Goal: Check status: Check status

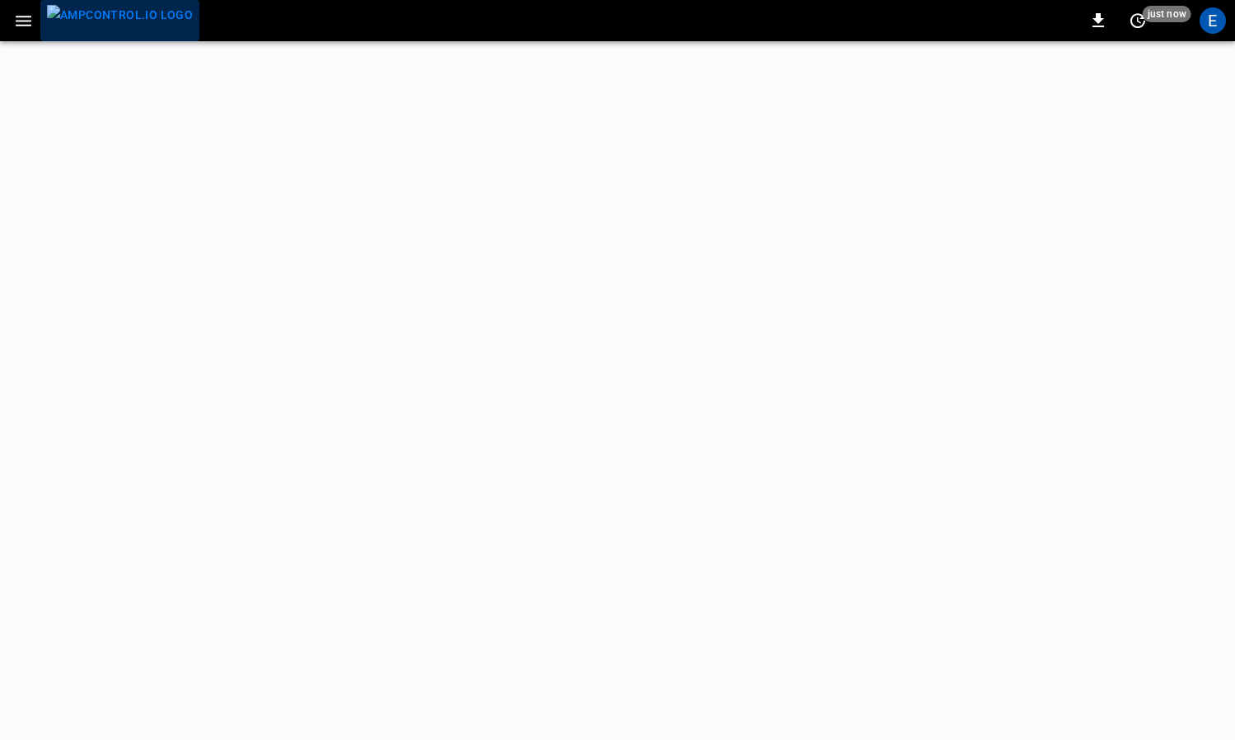
click at [120, 14] on img "menu" at bounding box center [120, 15] width 146 height 21
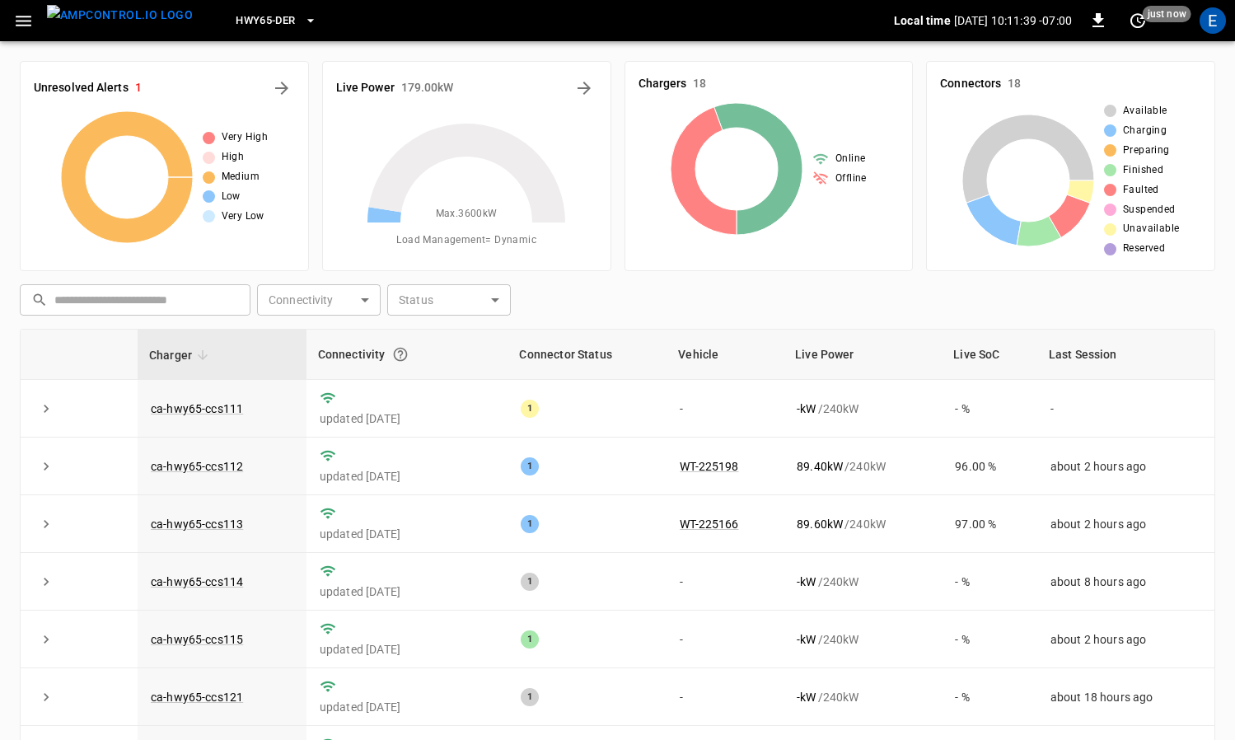
click at [307, 32] on div "HWY65-DER" at bounding box center [550, 21] width 688 height 39
click at [253, 20] on span "HWY65-DER" at bounding box center [265, 21] width 59 height 19
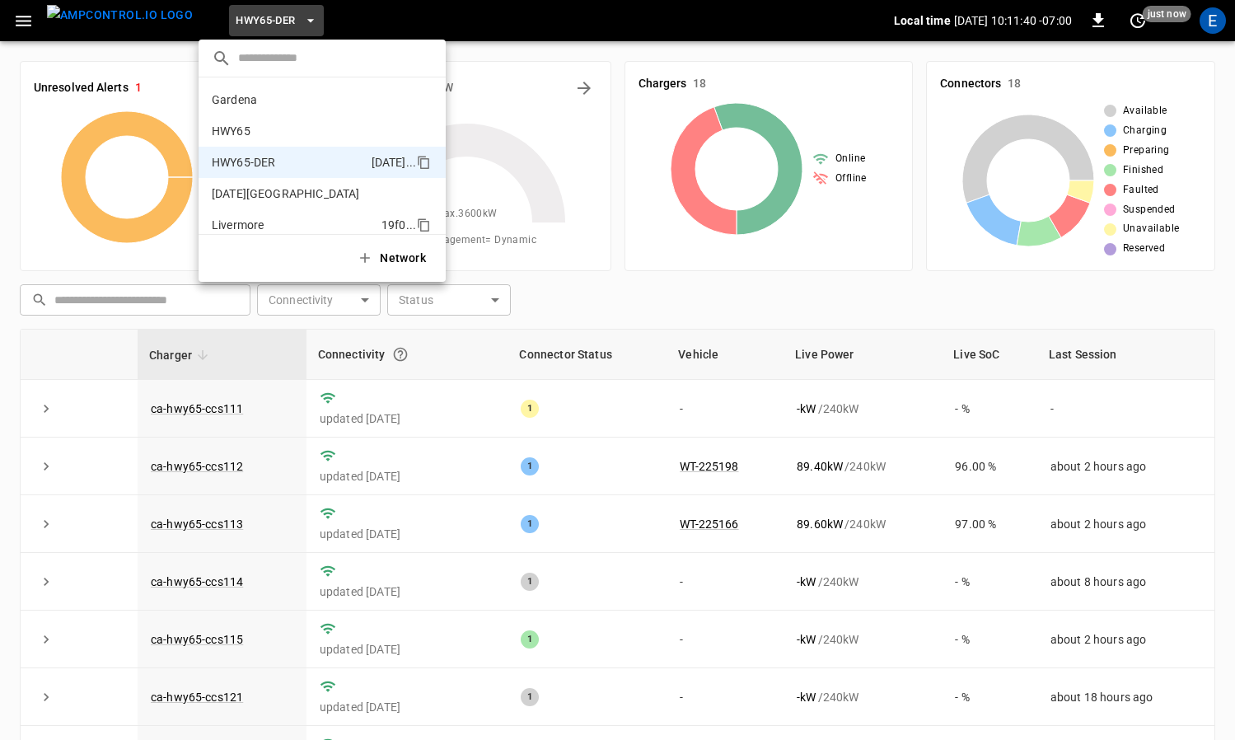
scroll to position [58, 0]
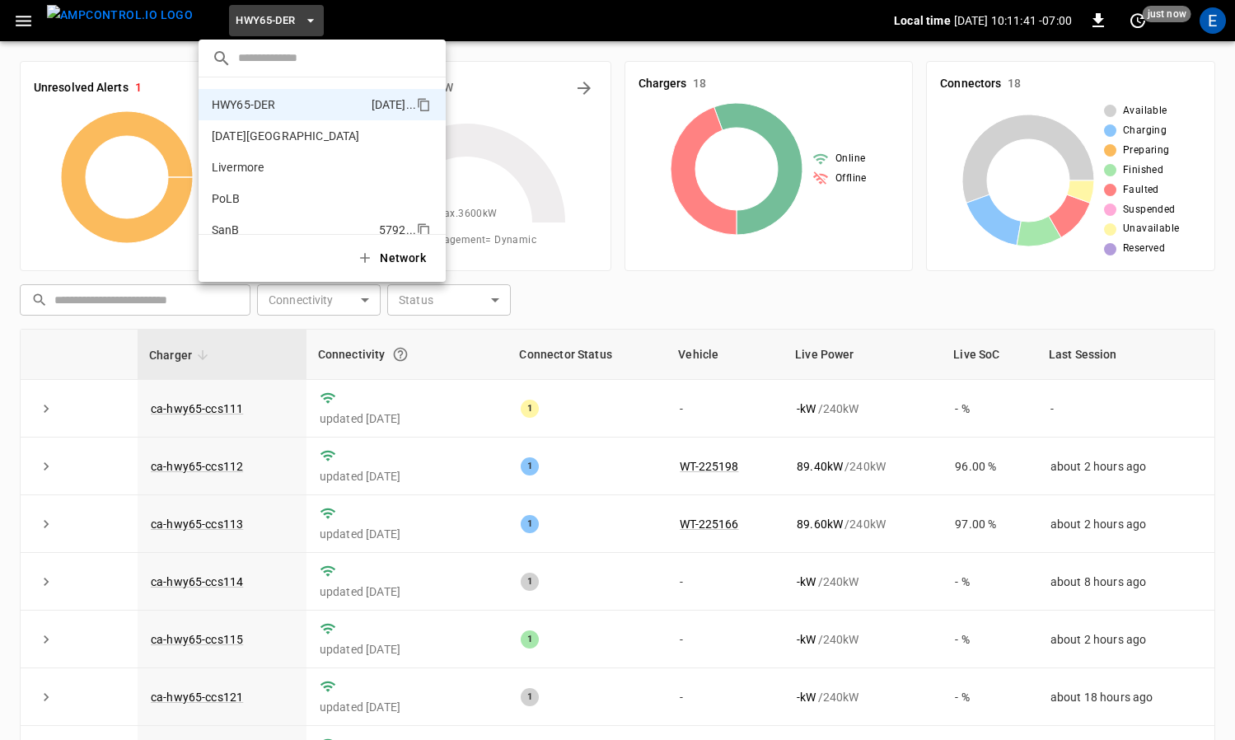
click at [296, 219] on li "SanB 5792 ..." at bounding box center [322, 229] width 247 height 31
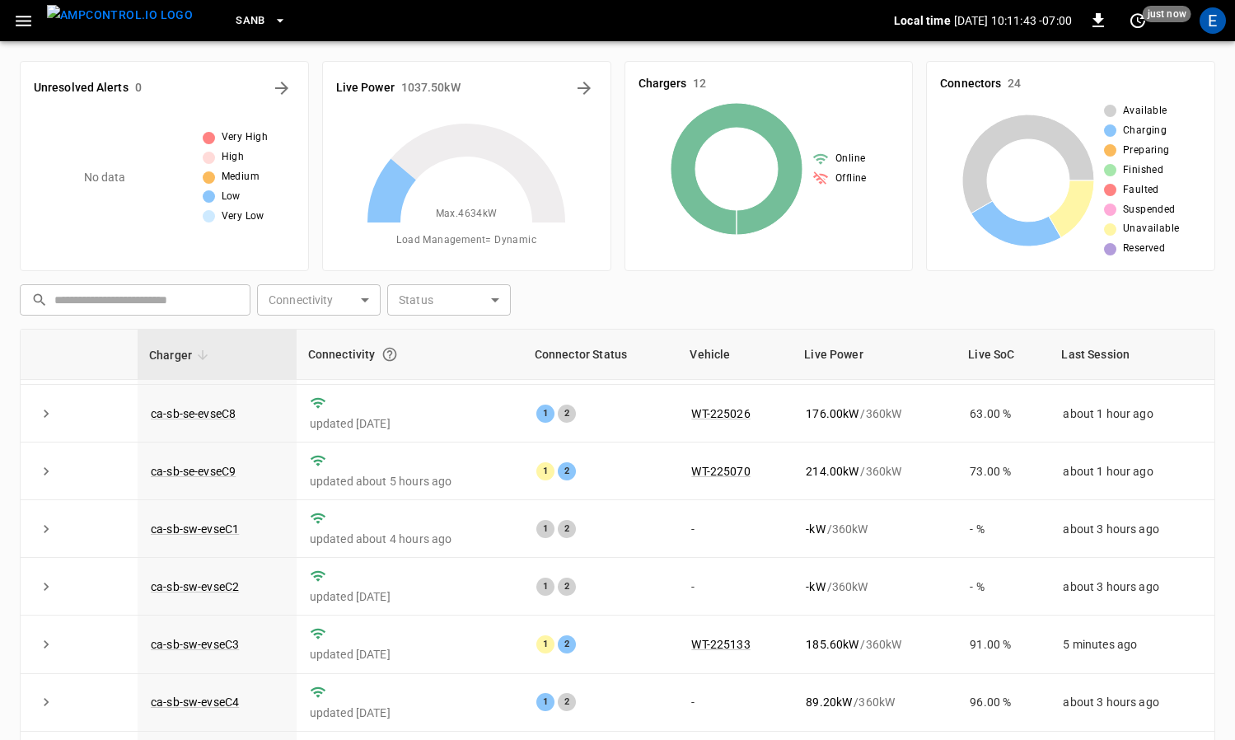
scroll to position [171, 0]
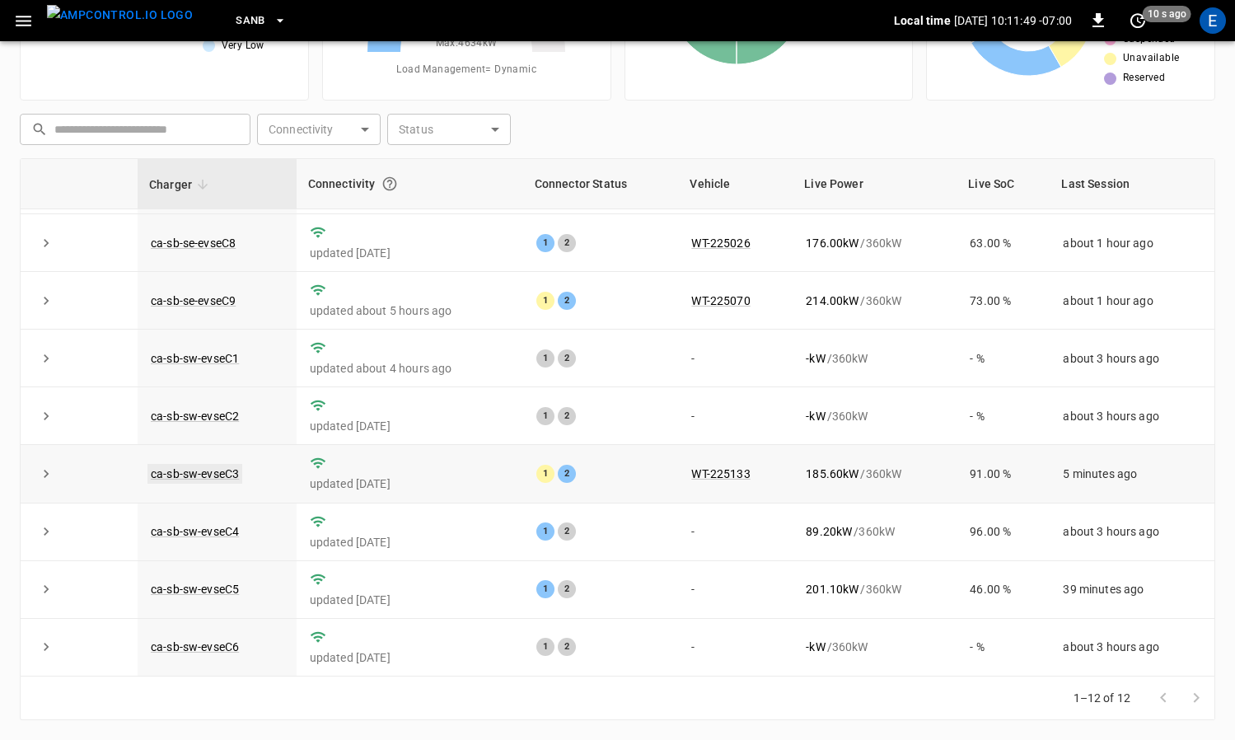
click at [227, 474] on link "ca-sb-sw-evseC3" at bounding box center [195, 474] width 95 height 20
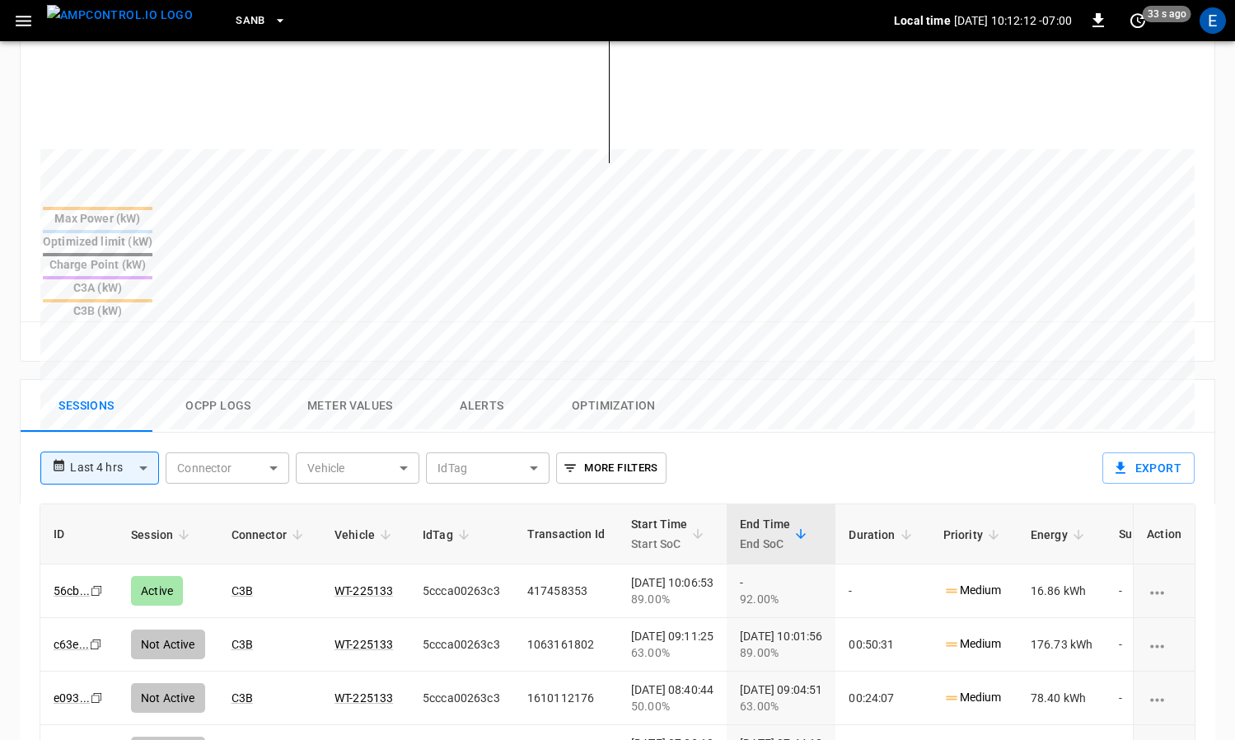
scroll to position [759, 0]
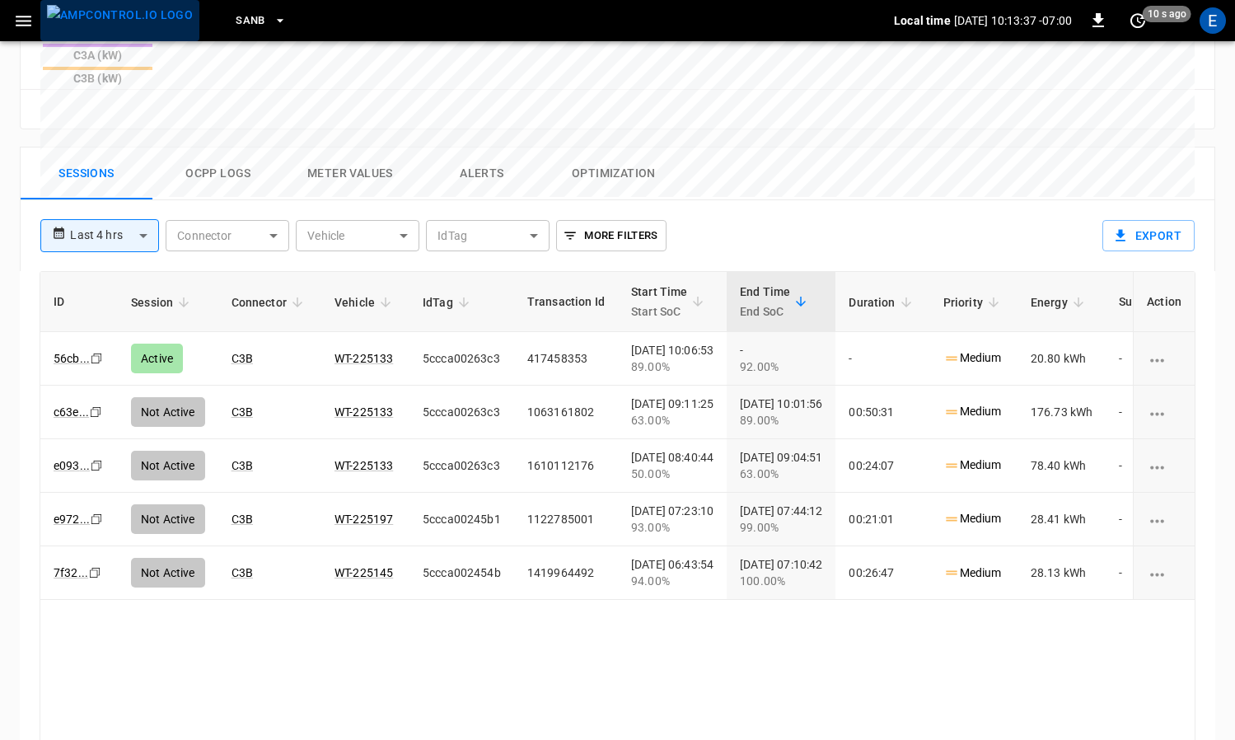
click at [134, 40] on button "menu" at bounding box center [119, 20] width 159 height 41
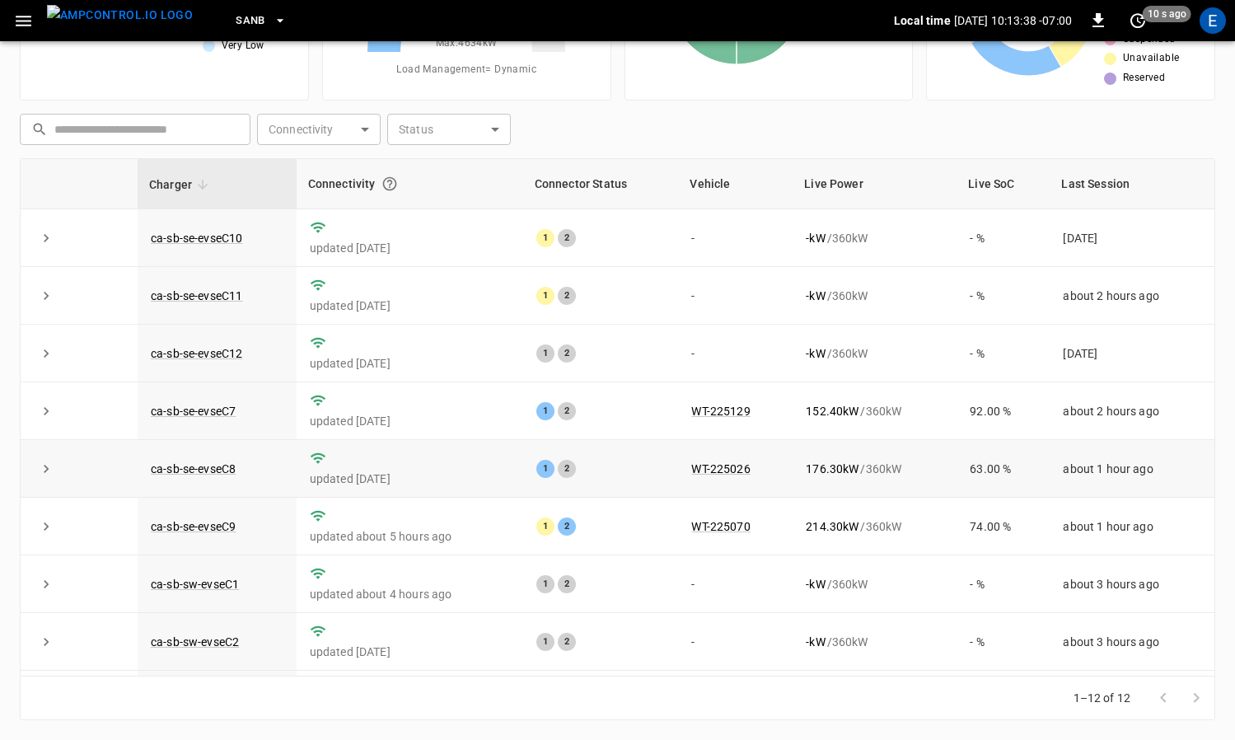
scroll to position [226, 0]
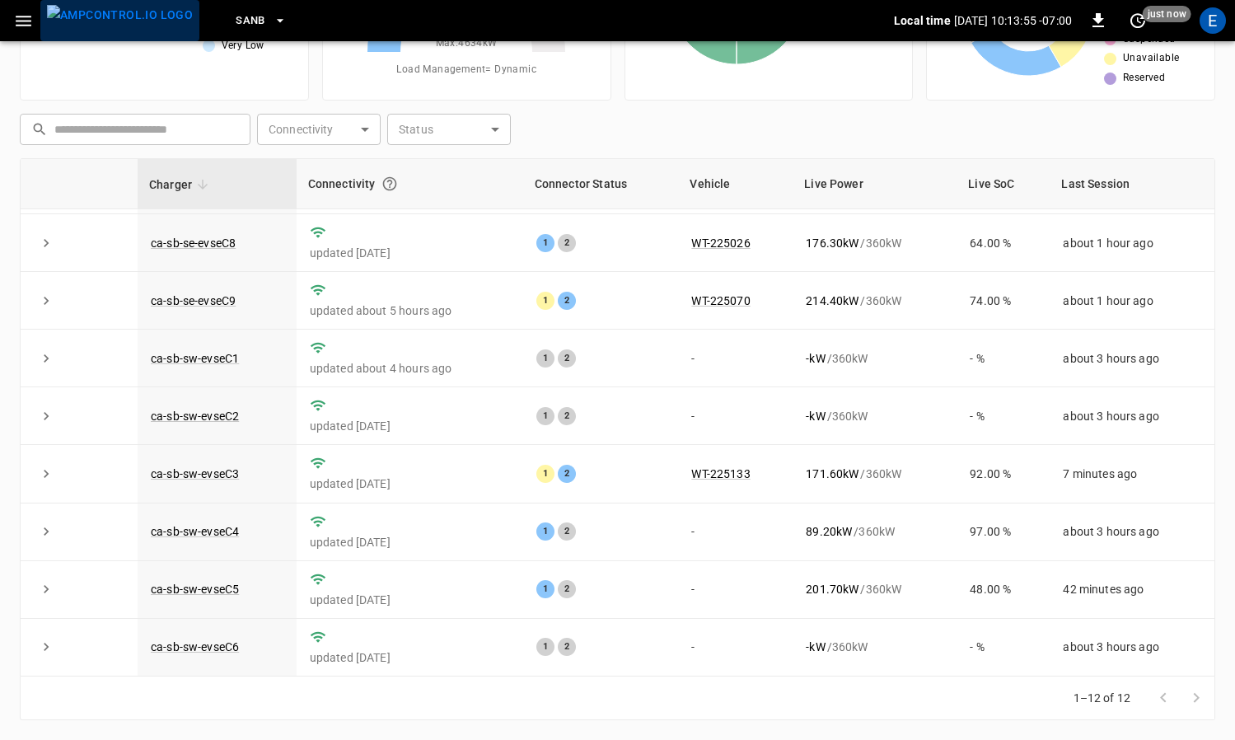
click at [120, 24] on img "menu" at bounding box center [120, 15] width 146 height 21
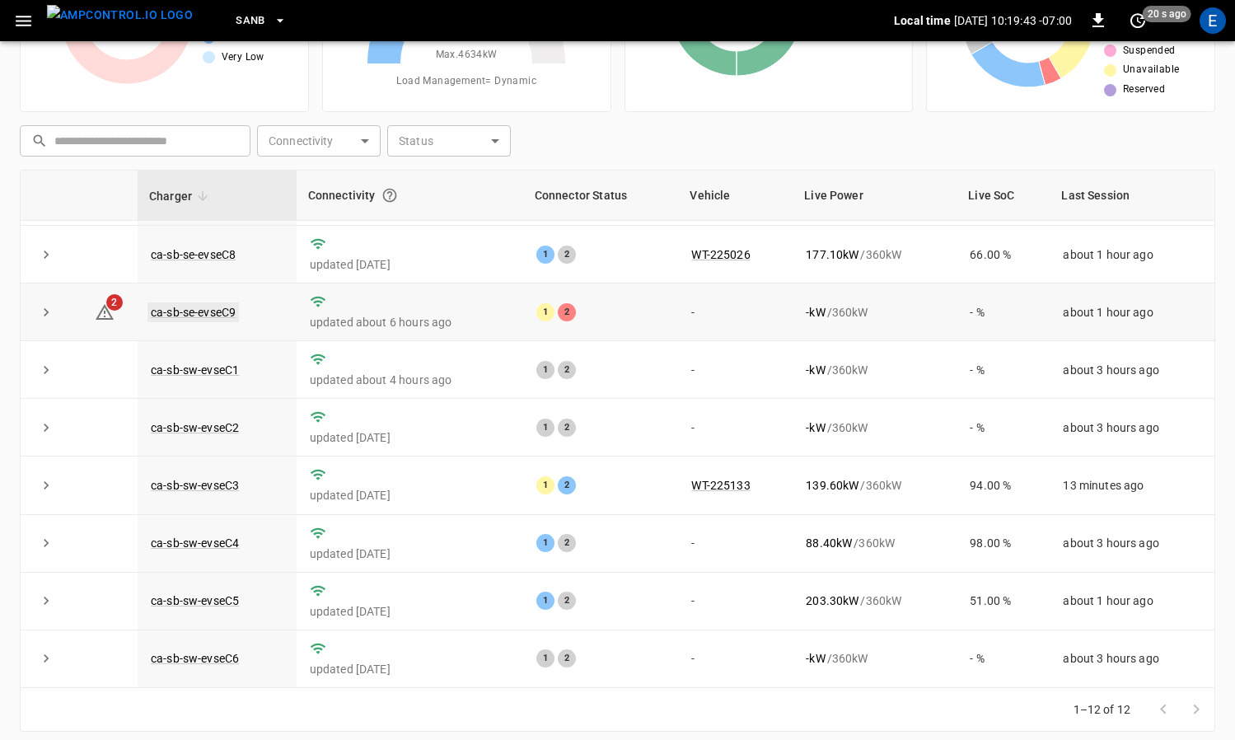
click at [234, 310] on link "ca-sb-se-evseC9" at bounding box center [193, 312] width 91 height 20
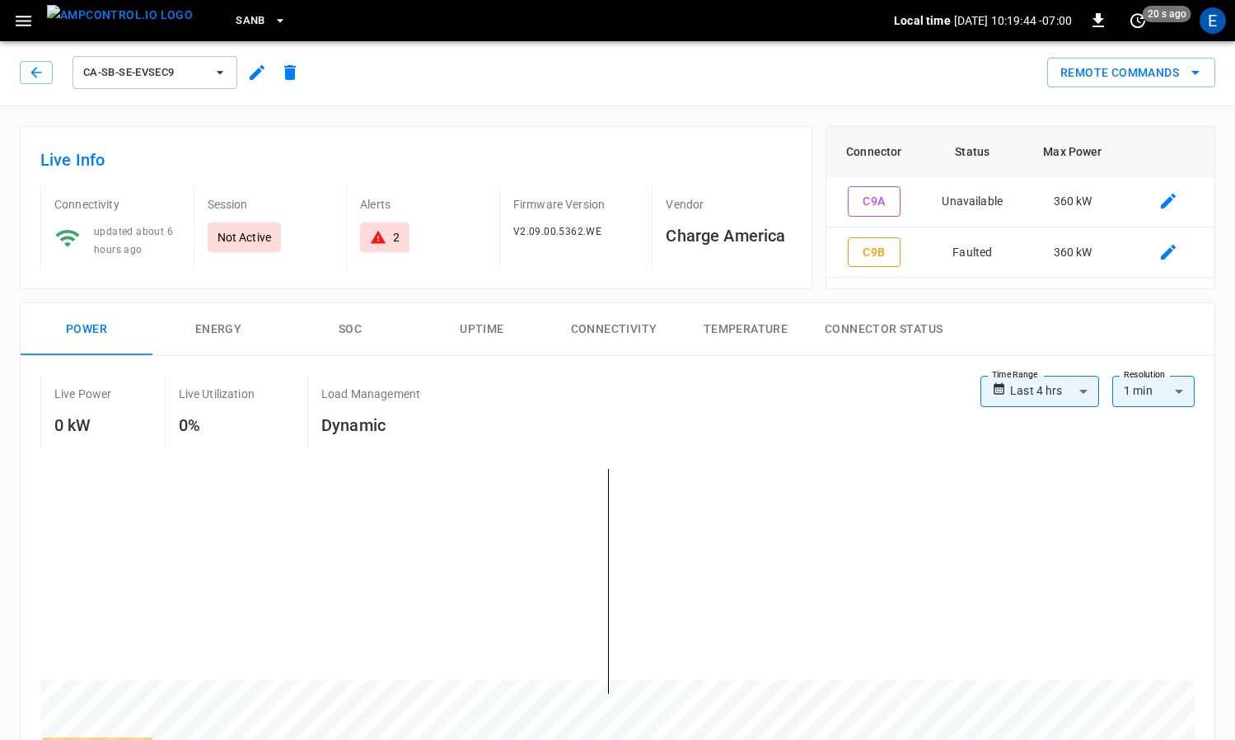
scroll to position [798, 0]
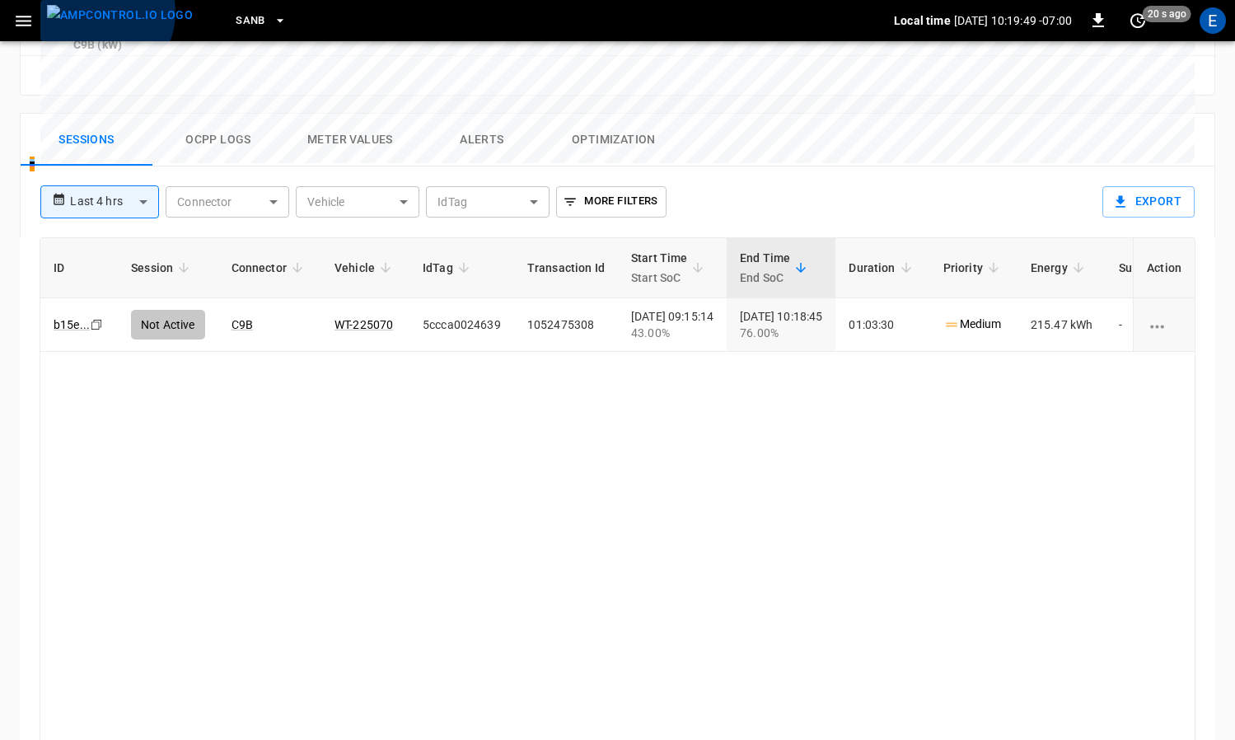
click at [96, 12] on img "menu" at bounding box center [120, 15] width 146 height 21
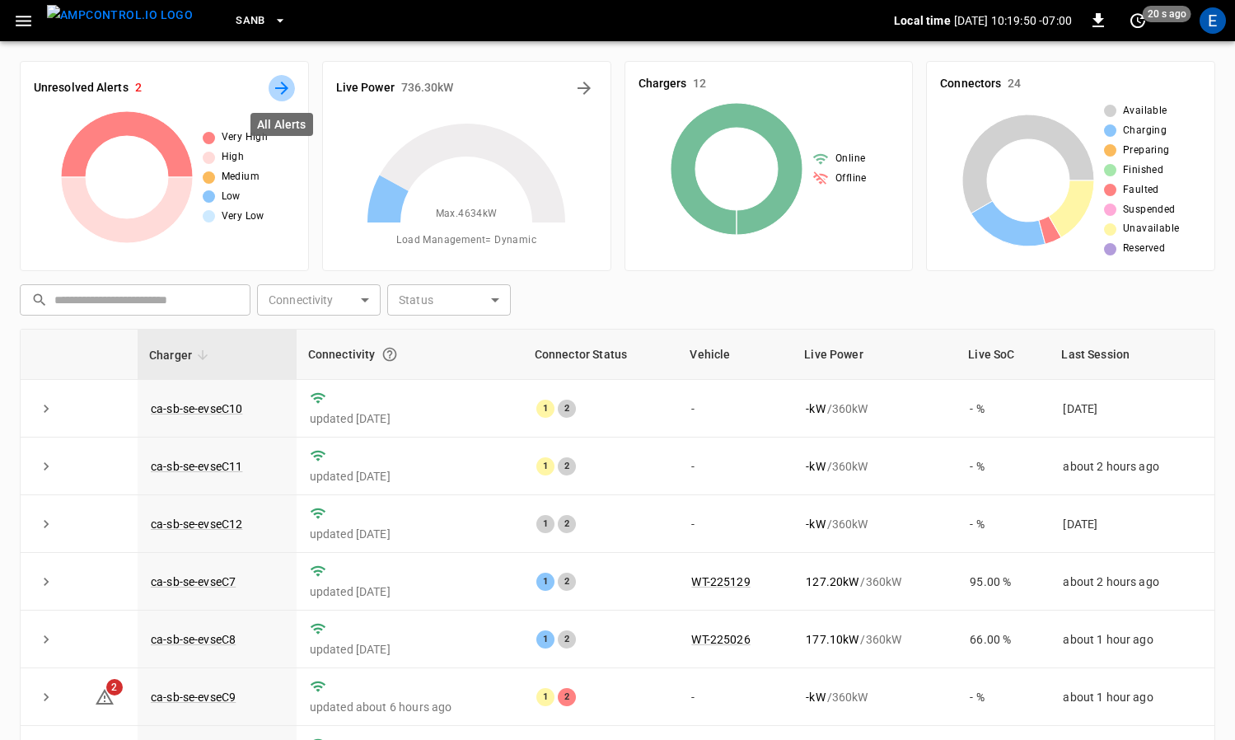
click at [285, 89] on icon "All Alerts" at bounding box center [281, 88] width 13 height 13
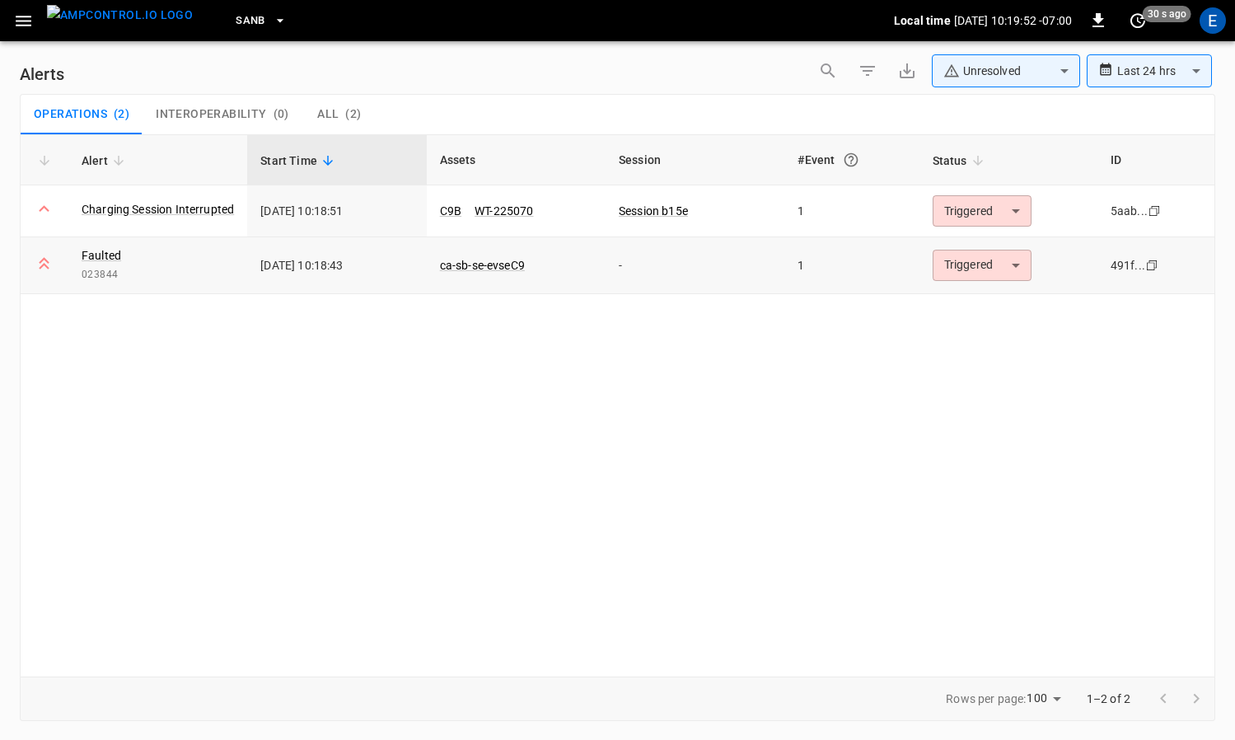
drag, startPoint x: 1061, startPoint y: 260, endPoint x: 1000, endPoint y: 260, distance: 60.2
click at [1061, 260] on td "Triggered ********* ​" at bounding box center [1009, 265] width 178 height 57
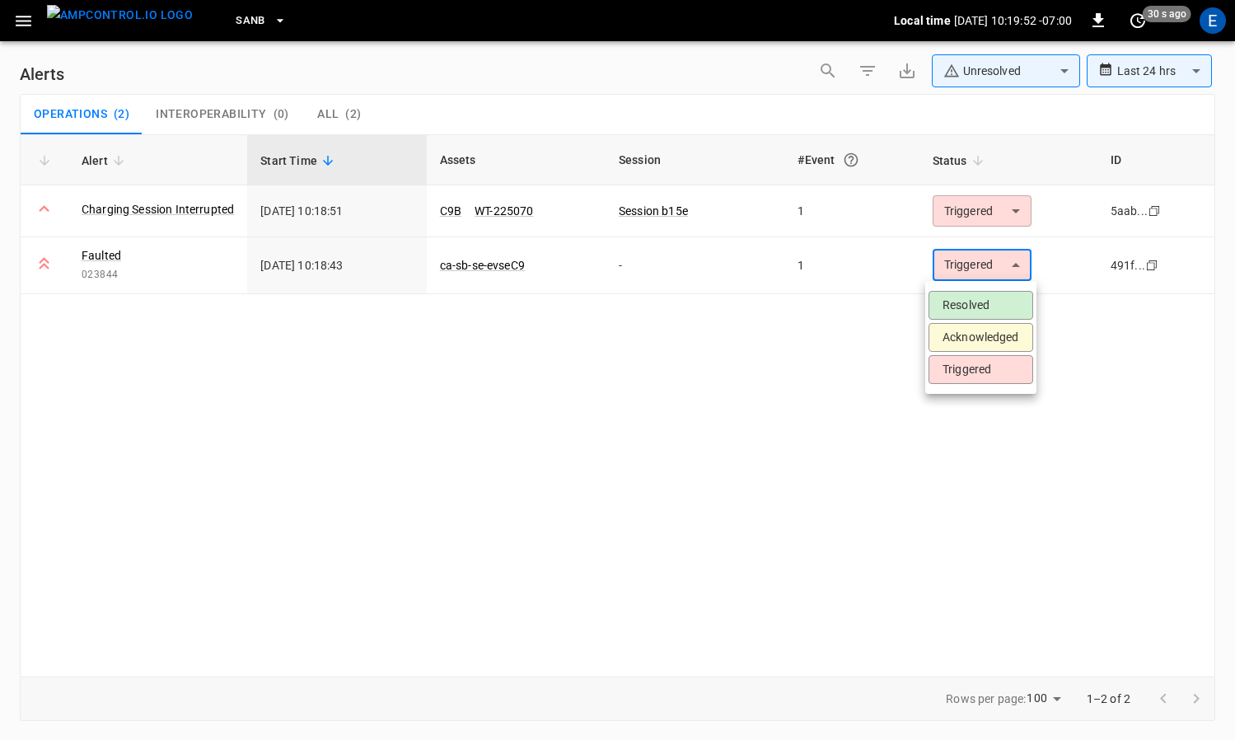
click at [974, 261] on body "**********" at bounding box center [617, 367] width 1235 height 734
click at [986, 346] on li "Acknowledged" at bounding box center [981, 337] width 105 height 29
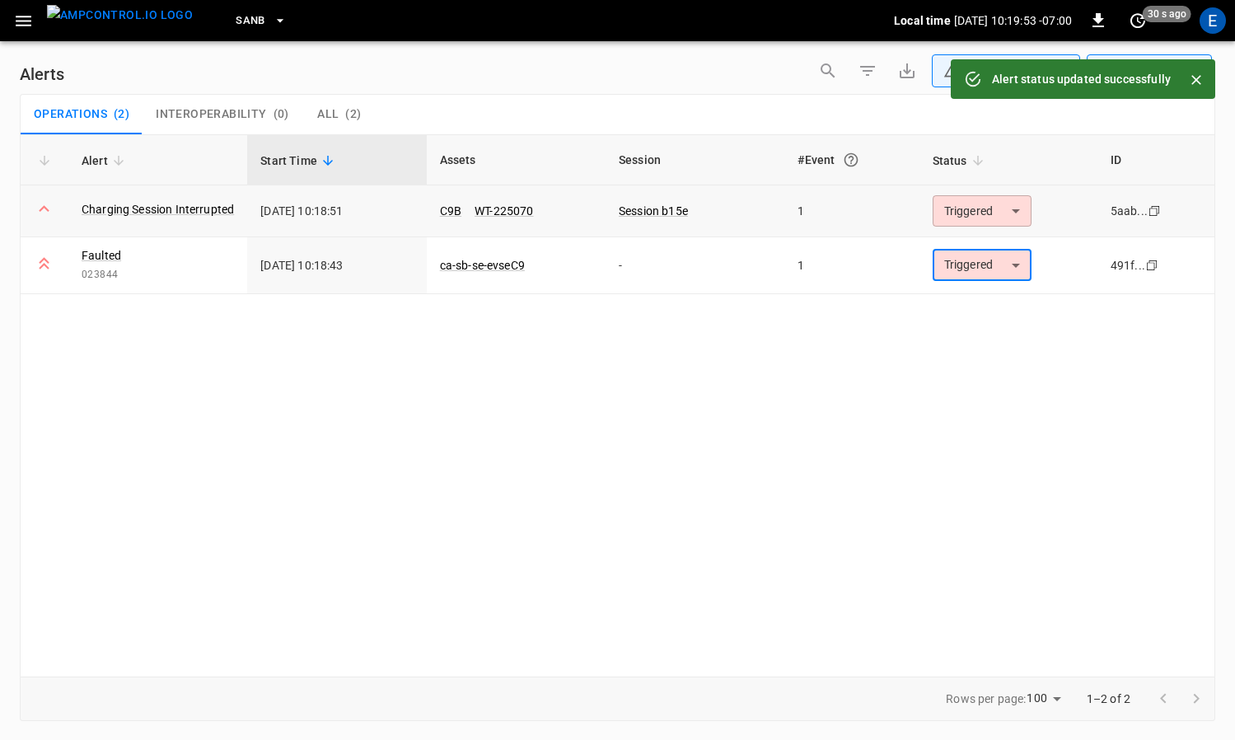
type input "**********"
click at [976, 218] on body "**********" at bounding box center [617, 367] width 1235 height 734
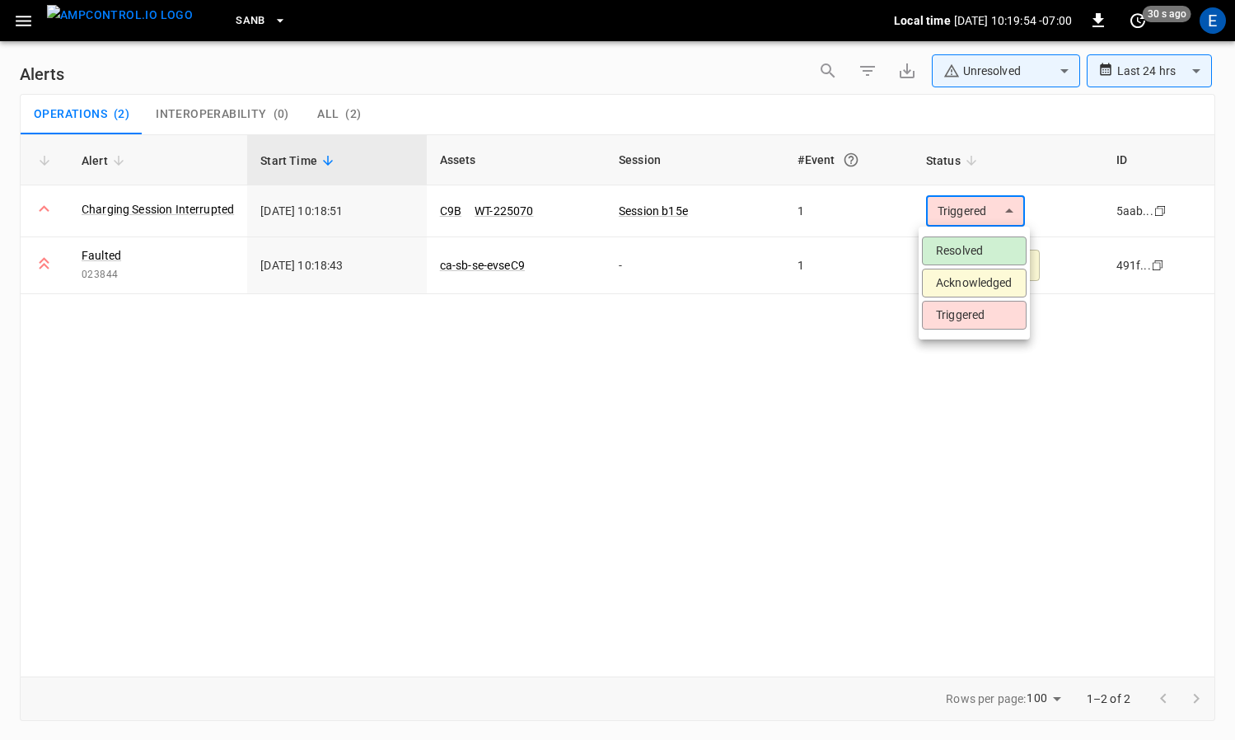
click at [985, 291] on li "Acknowledged" at bounding box center [974, 283] width 105 height 29
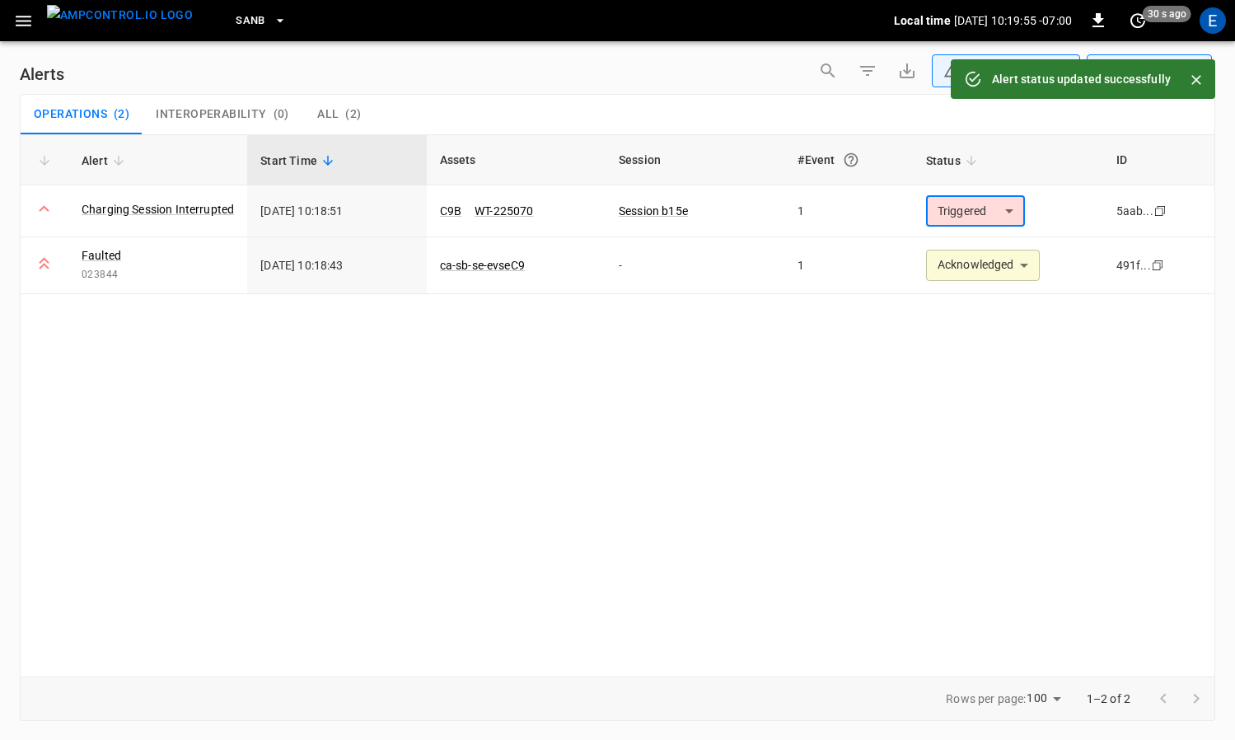
type input "**********"
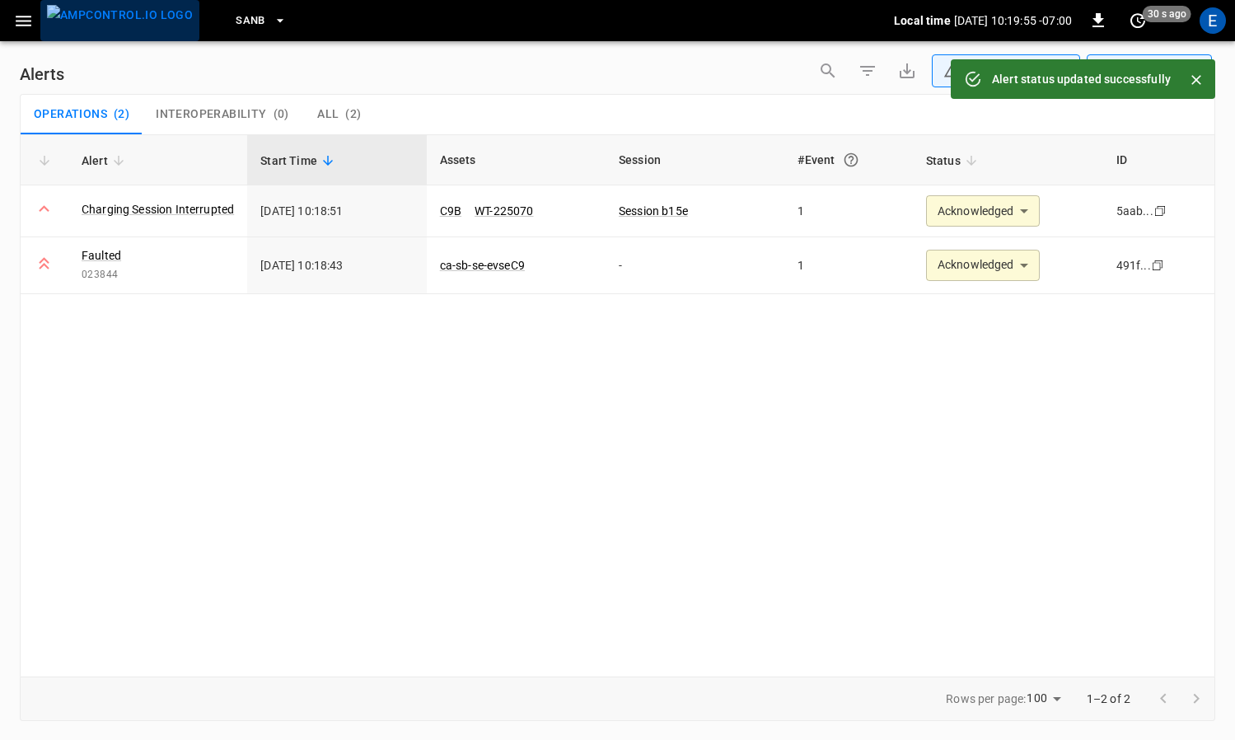
click at [134, 26] on img "menu" at bounding box center [120, 15] width 146 height 21
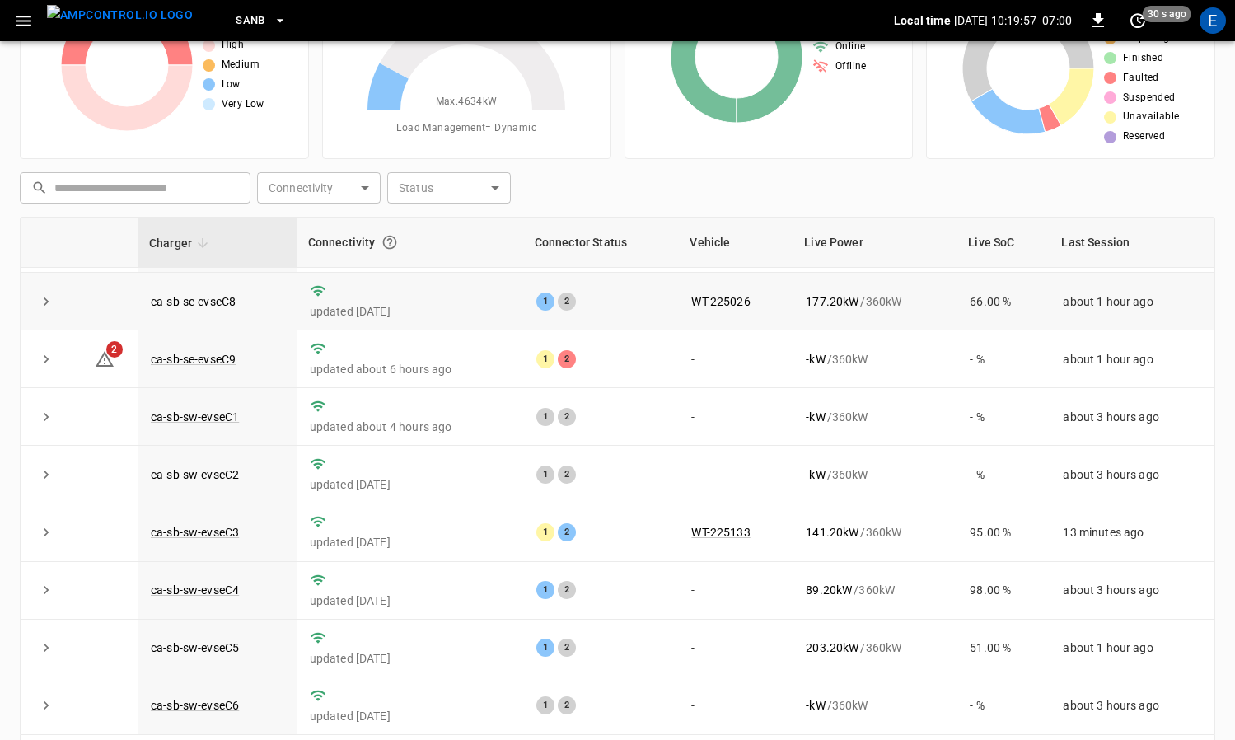
scroll to position [171, 0]
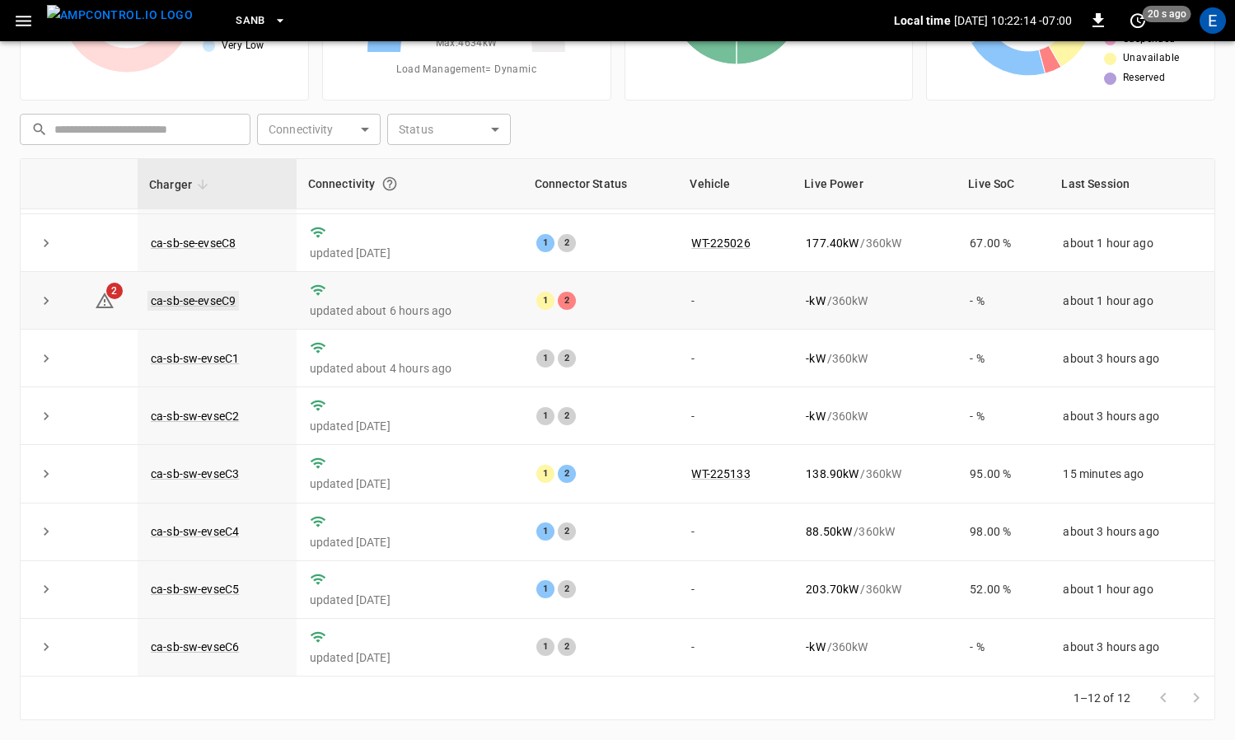
click at [198, 299] on link "ca-sb-se-evseC9" at bounding box center [193, 301] width 91 height 20
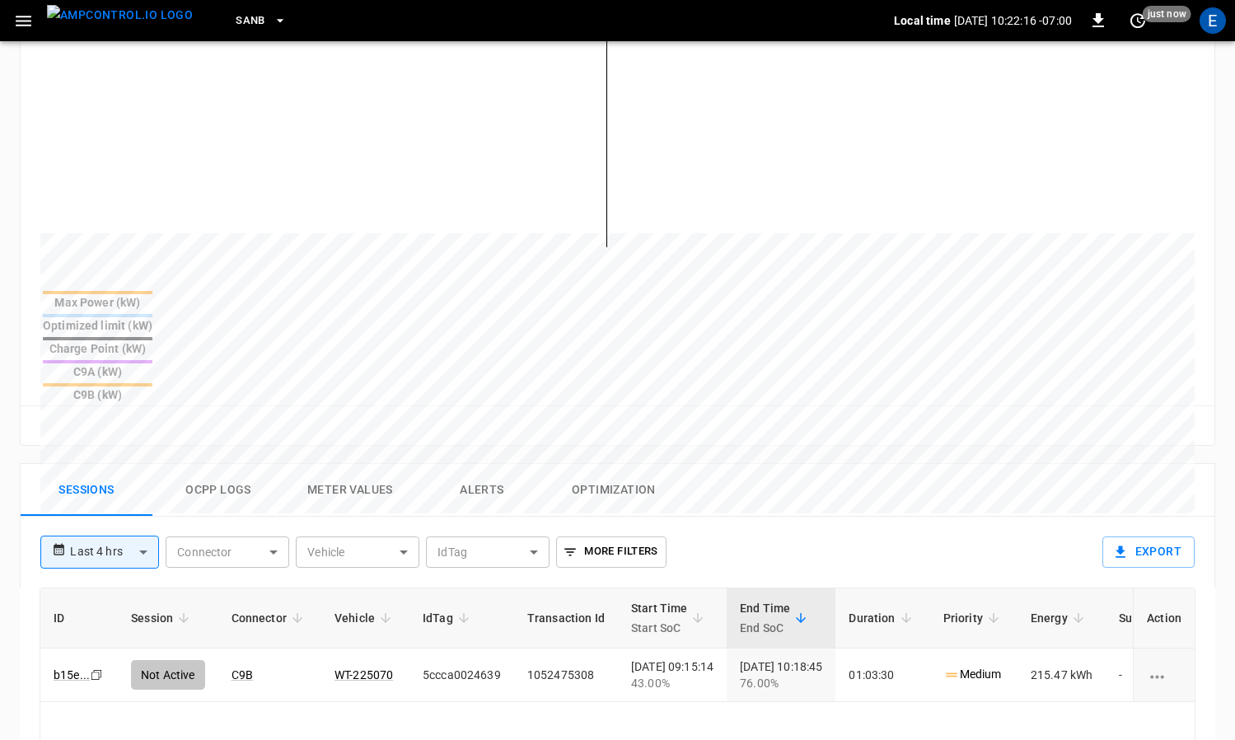
scroll to position [518, 0]
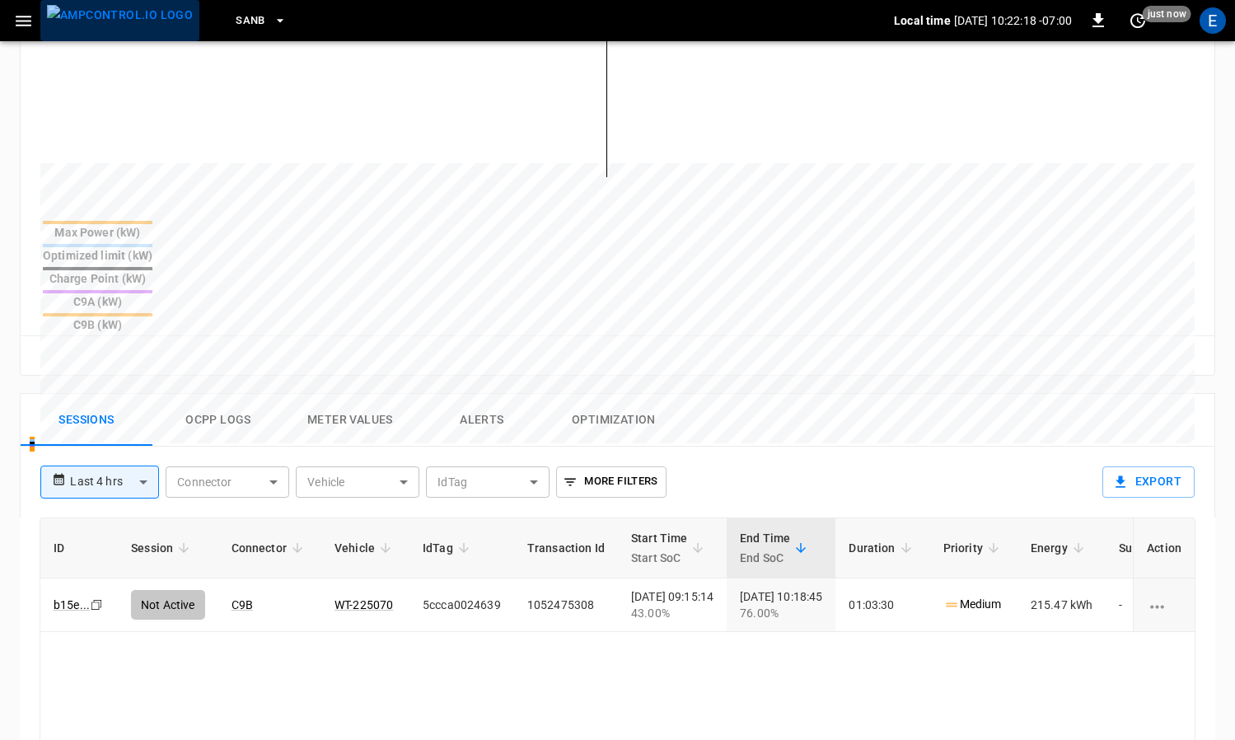
click at [137, 18] on img "menu" at bounding box center [120, 15] width 146 height 21
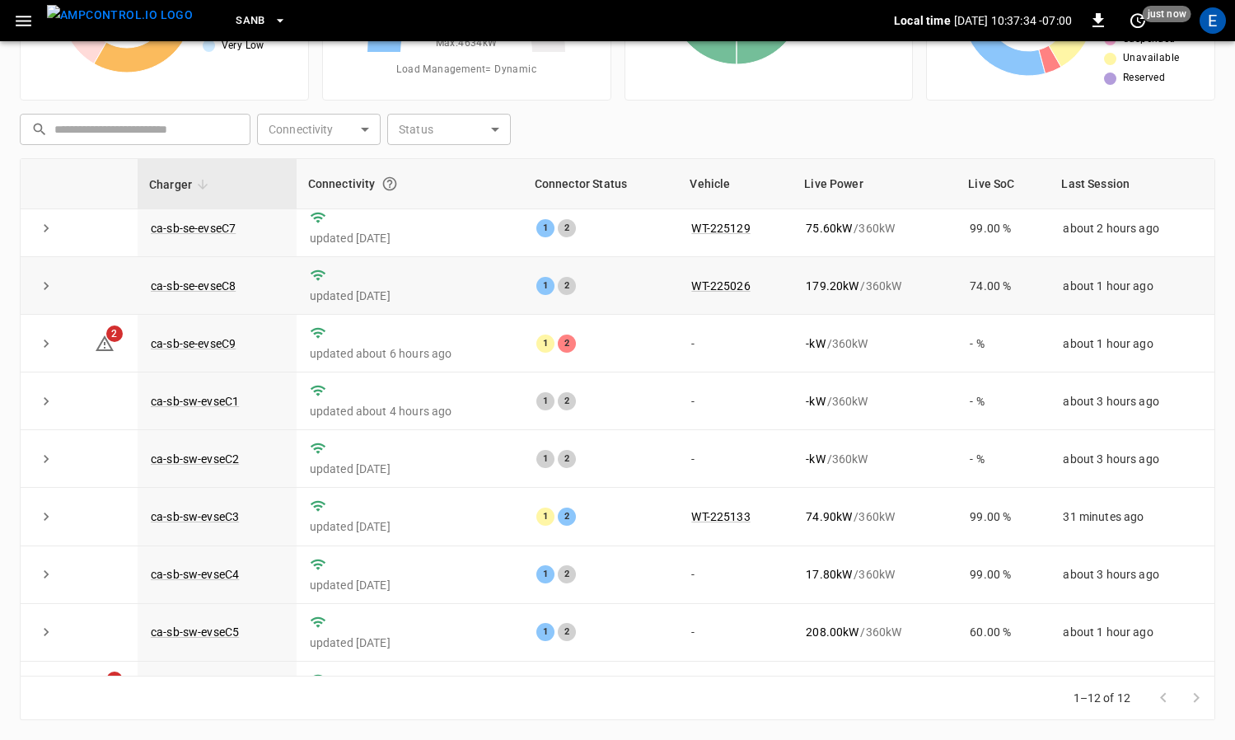
scroll to position [226, 0]
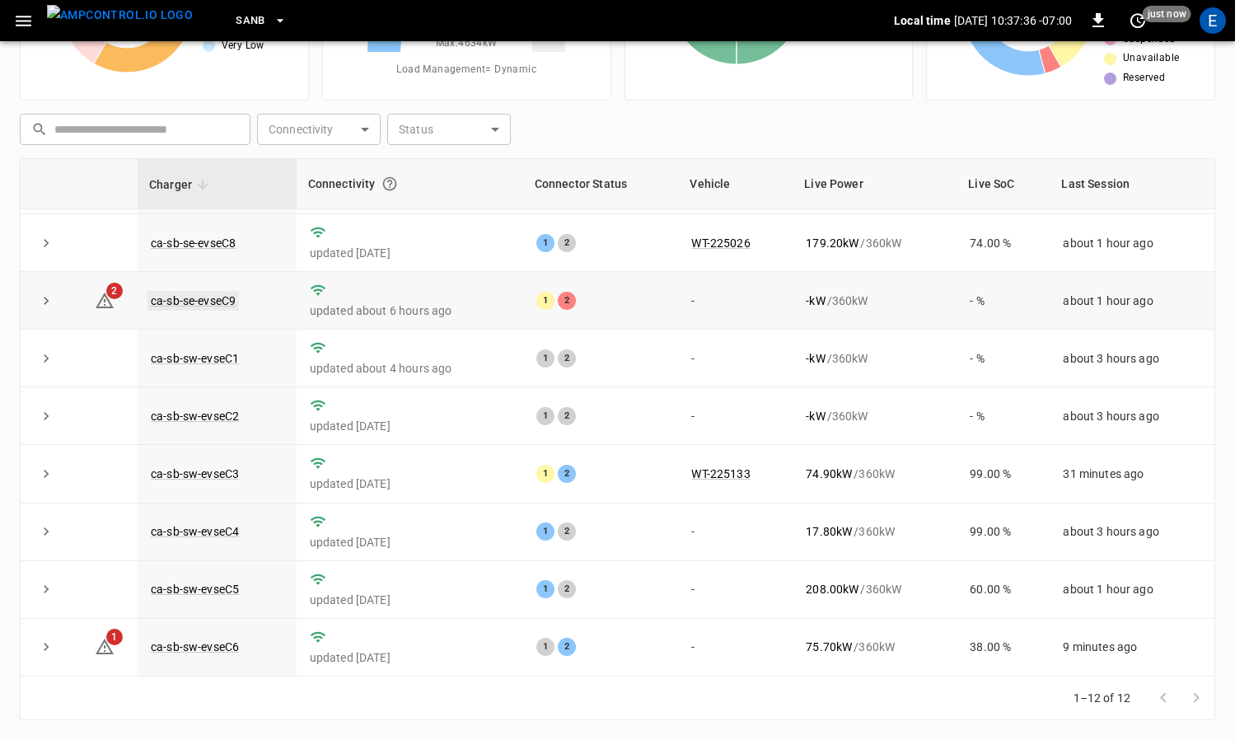
click at [219, 305] on link "ca-sb-se-evseC9" at bounding box center [193, 301] width 91 height 20
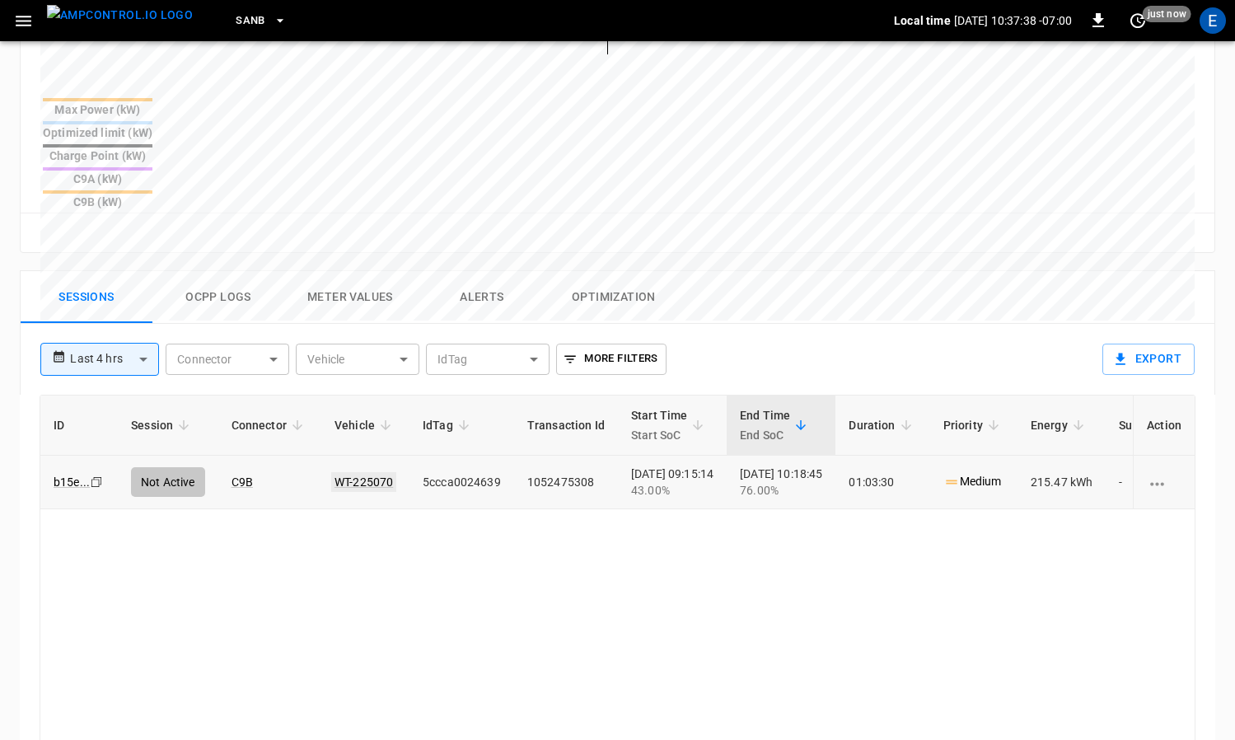
click at [374, 472] on link "WT-225070" at bounding box center [363, 482] width 65 height 20
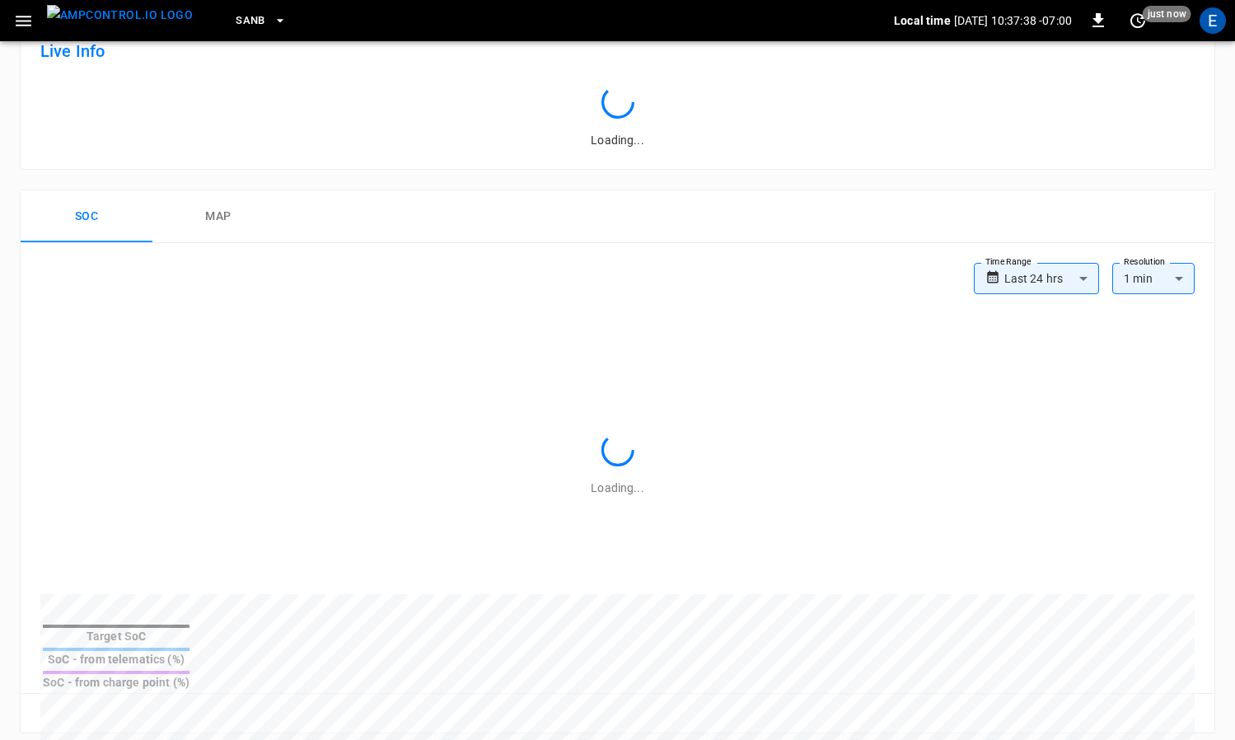
scroll to position [641, 0]
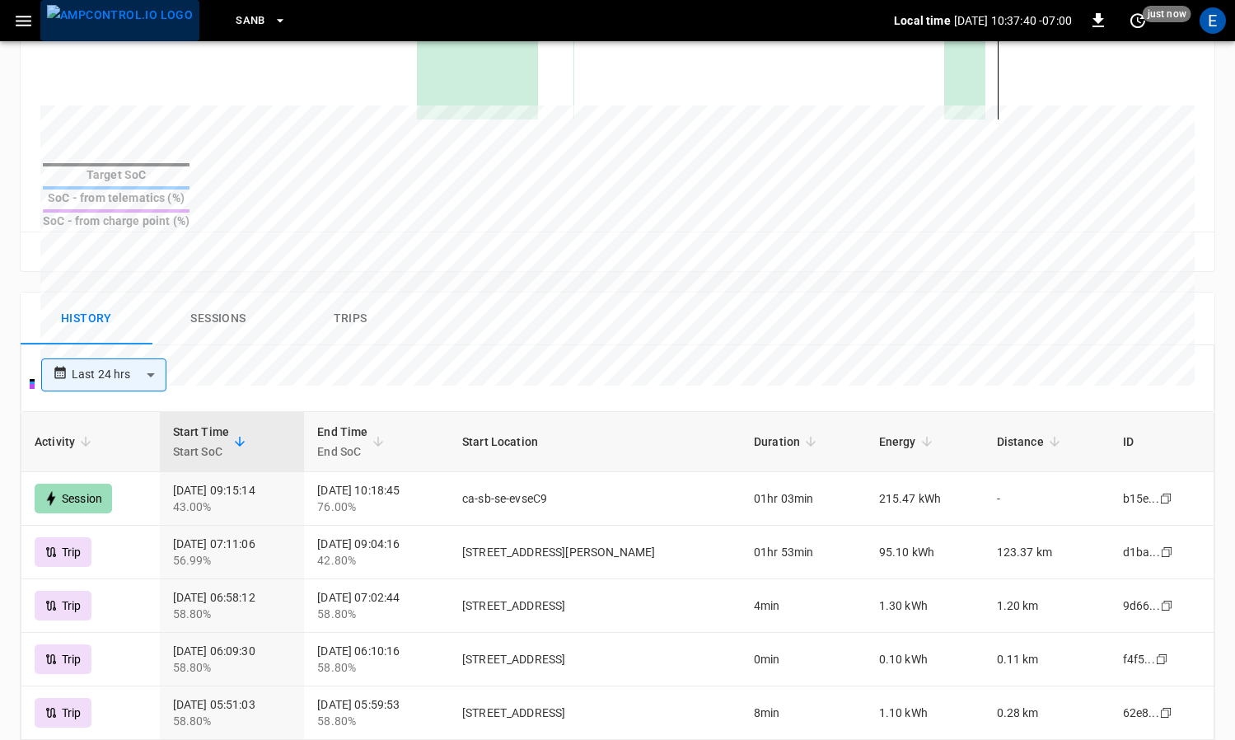
click at [155, 26] on img "menu" at bounding box center [120, 15] width 146 height 21
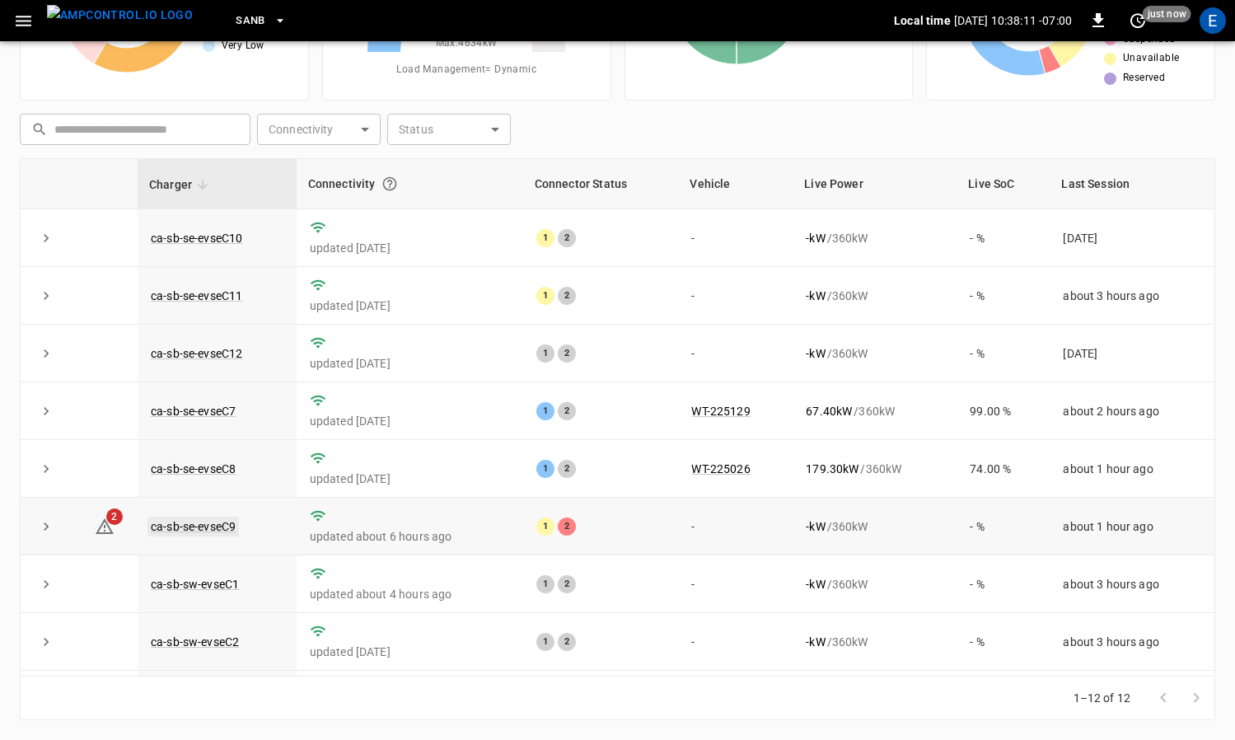
click at [229, 525] on link "ca-sb-se-evseC9" at bounding box center [193, 527] width 91 height 20
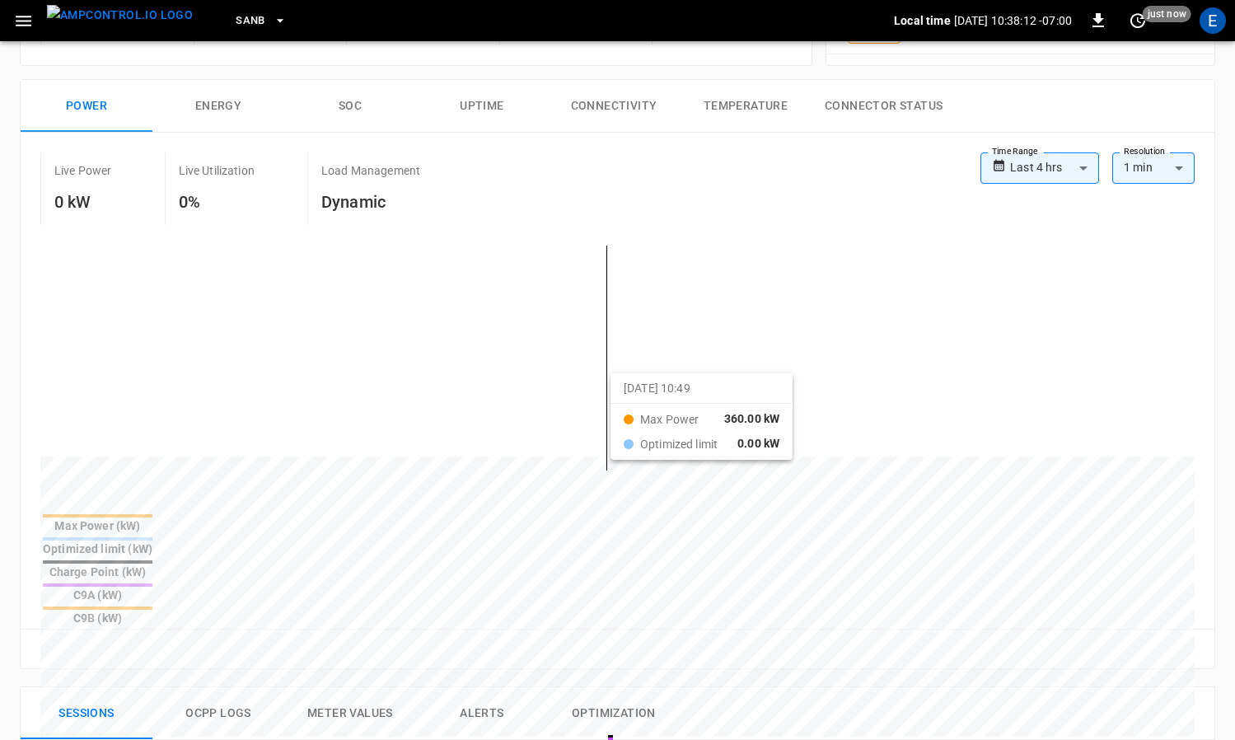
scroll to position [719, 0]
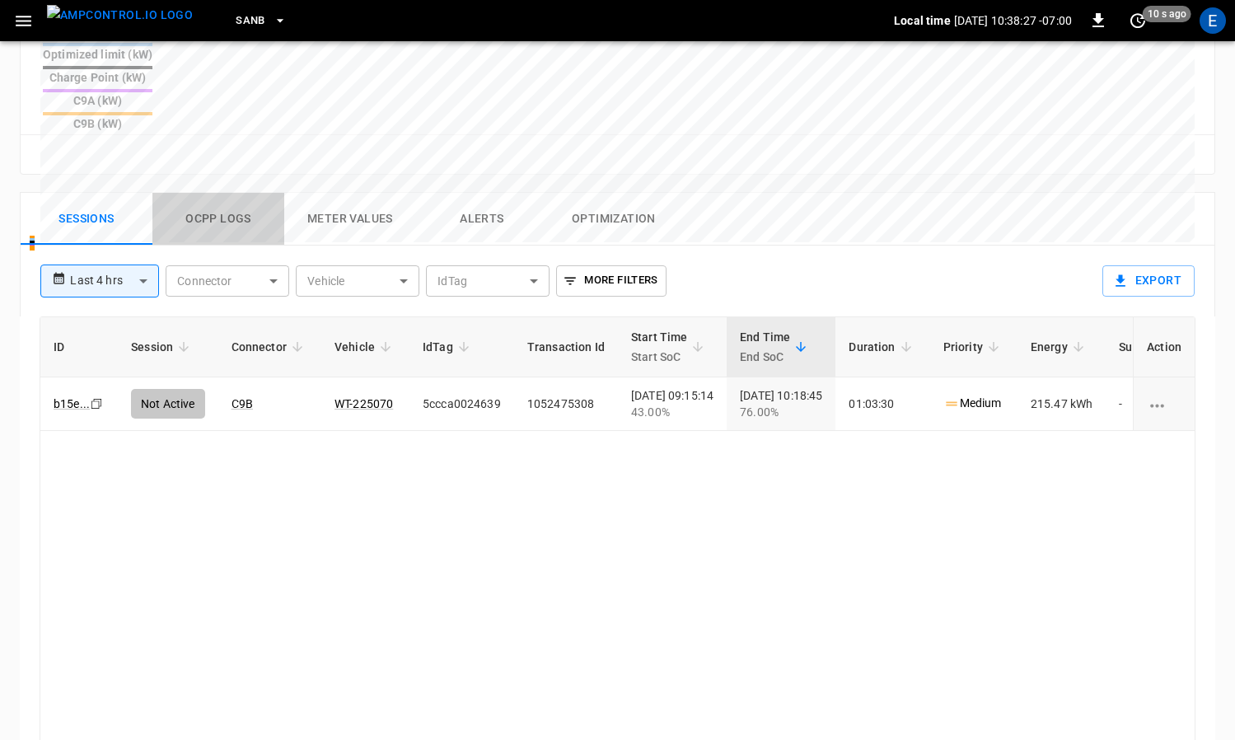
click at [276, 193] on button "Ocpp logs" at bounding box center [218, 219] width 132 height 53
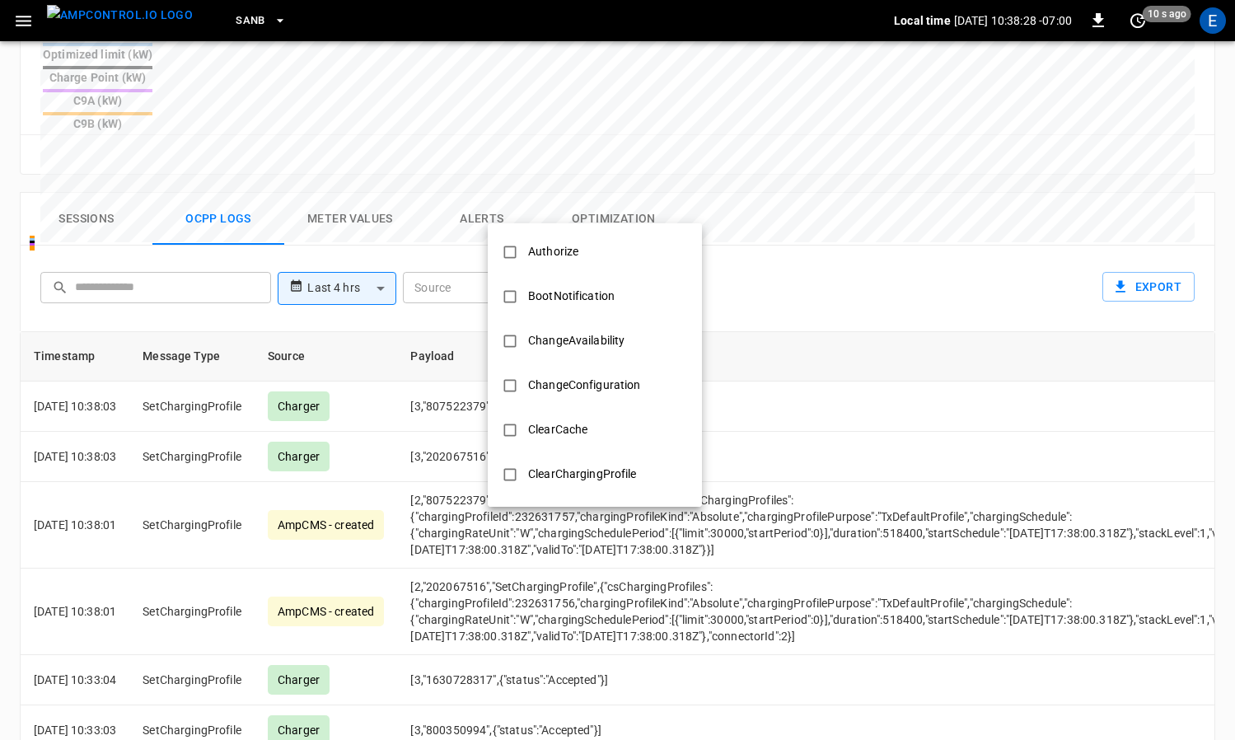
click at [564, 218] on body "**********" at bounding box center [617, 97] width 1235 height 1632
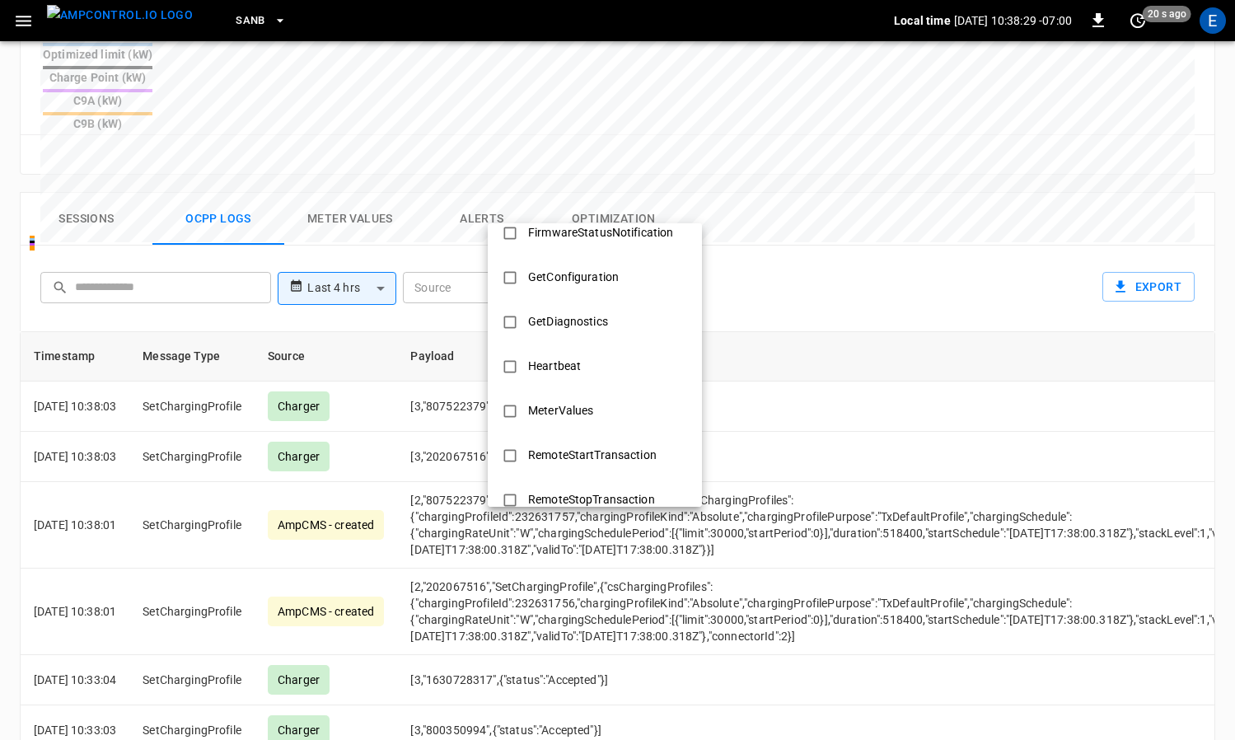
scroll to position [798, 0]
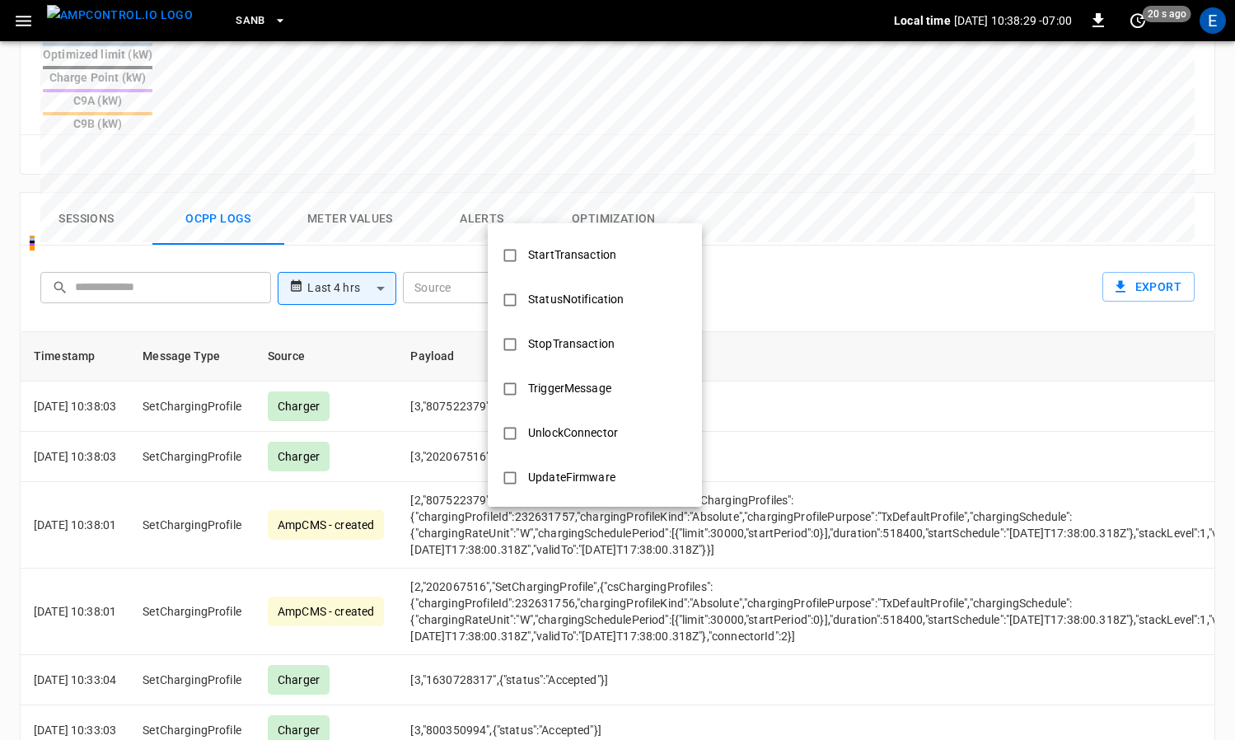
click at [581, 354] on div "StopTransaction" at bounding box center [571, 344] width 106 height 30
type input "**********"
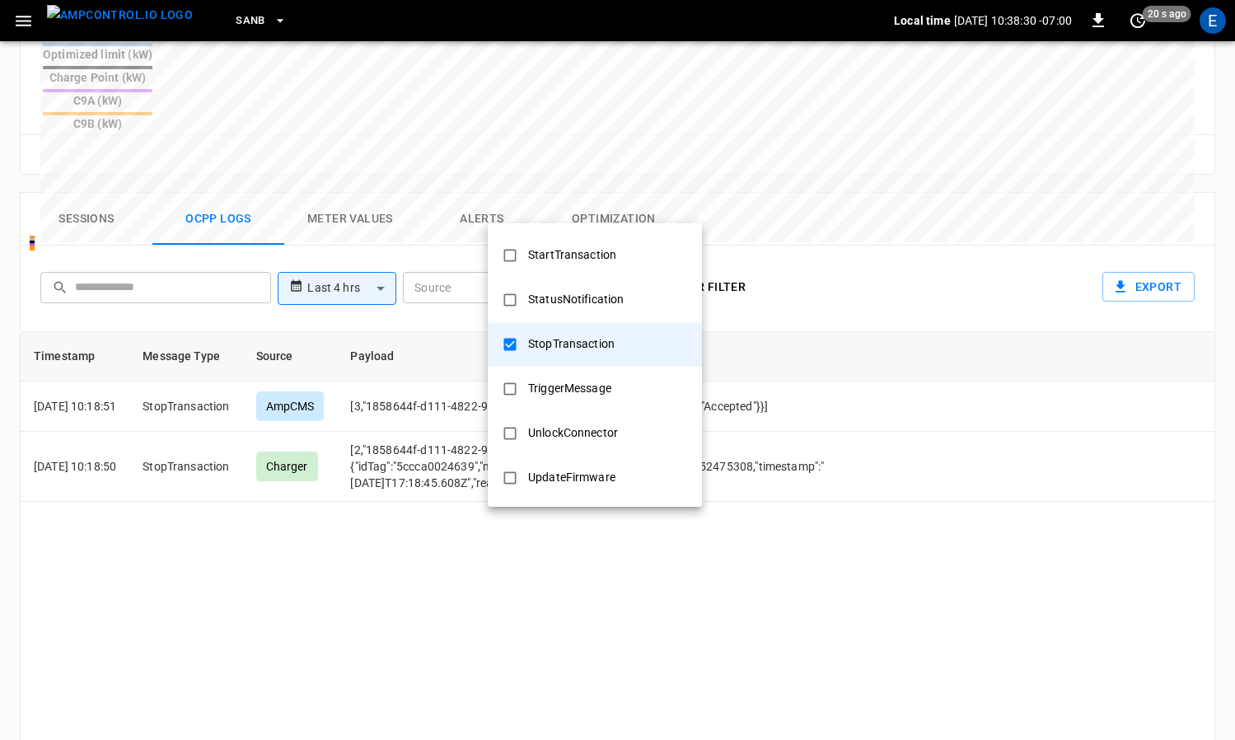
click at [899, 434] on div at bounding box center [617, 370] width 1235 height 740
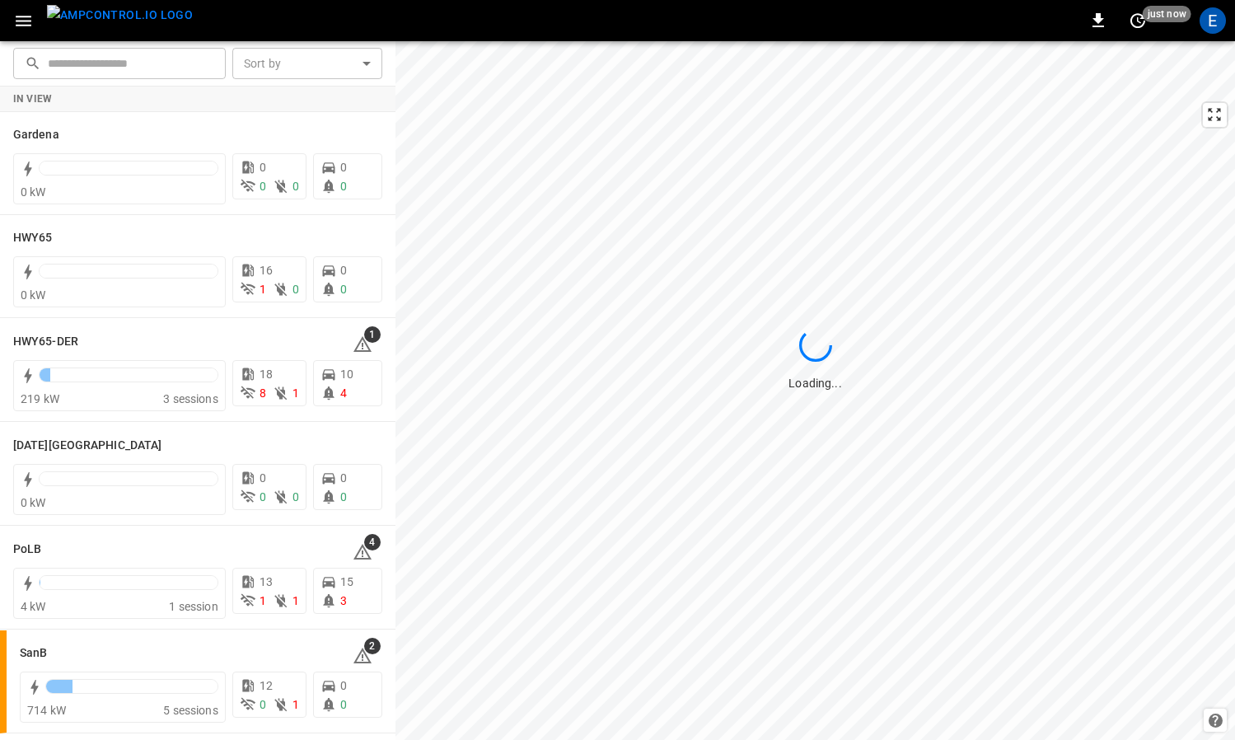
click at [138, 15] on img "menu" at bounding box center [120, 15] width 146 height 21
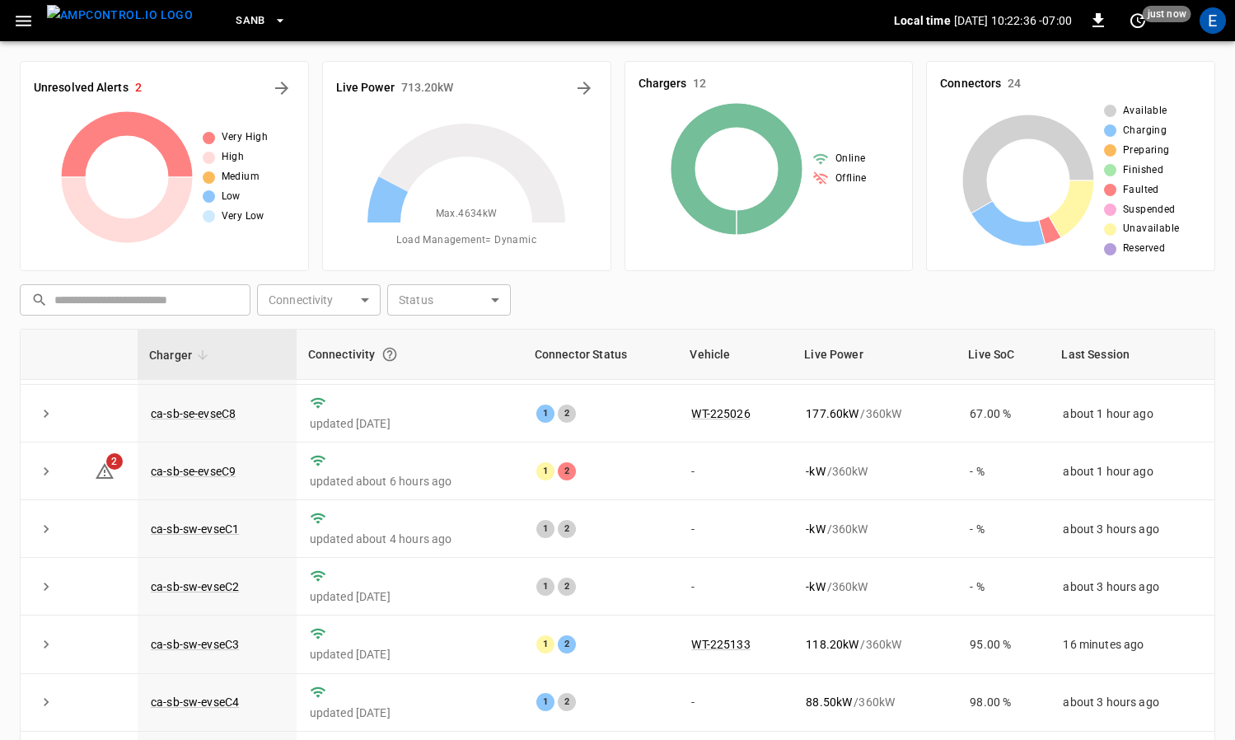
scroll to position [171, 0]
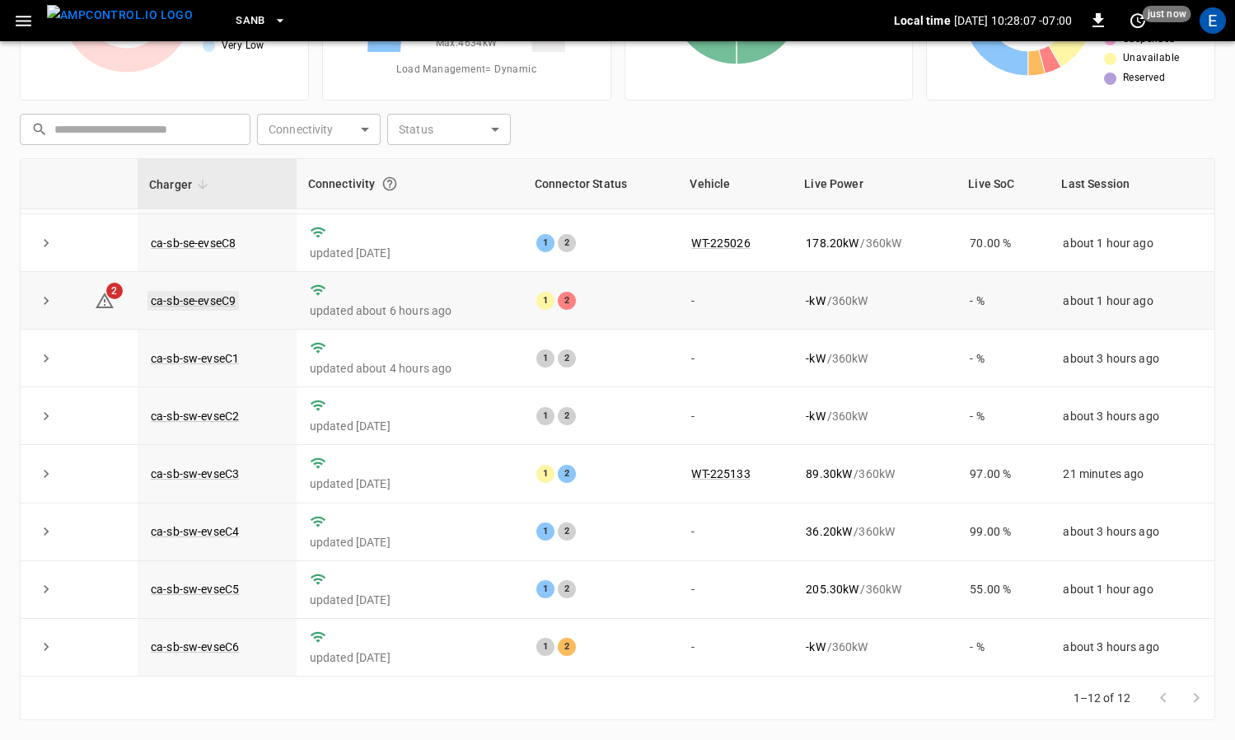
click at [223, 303] on link "ca-sb-se-evseC9" at bounding box center [193, 301] width 91 height 20
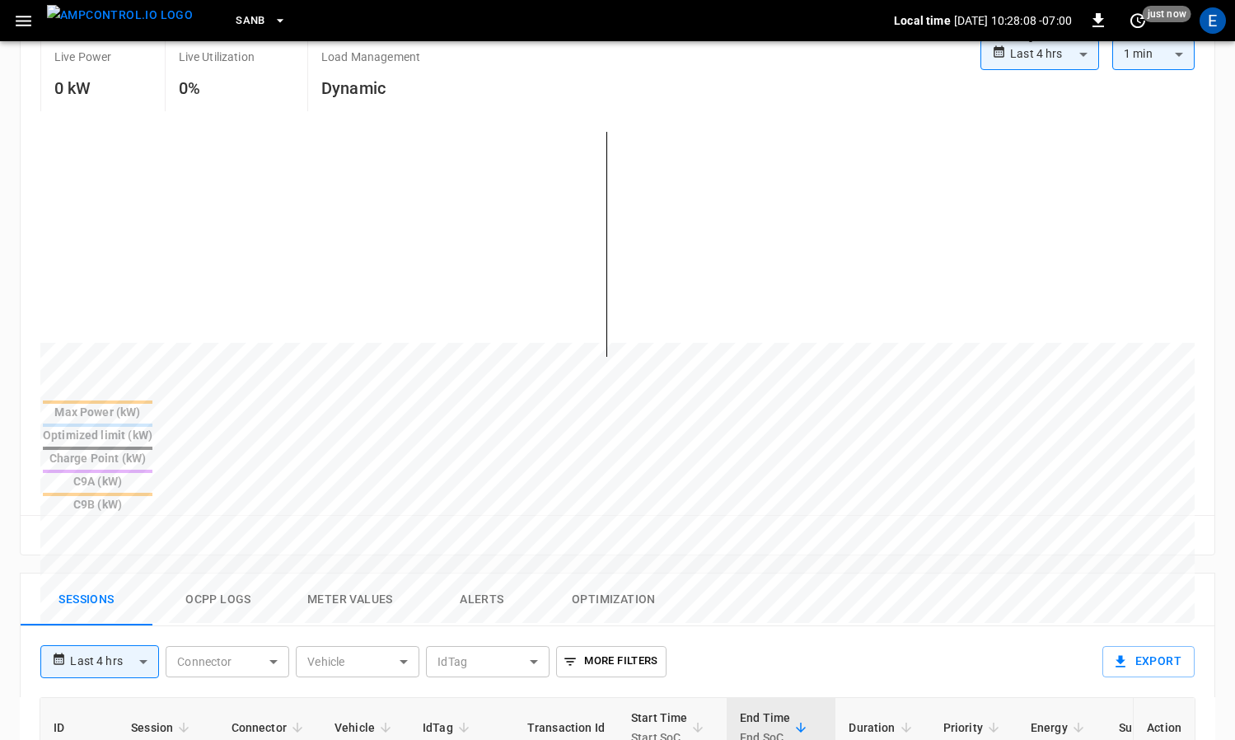
scroll to position [405, 0]
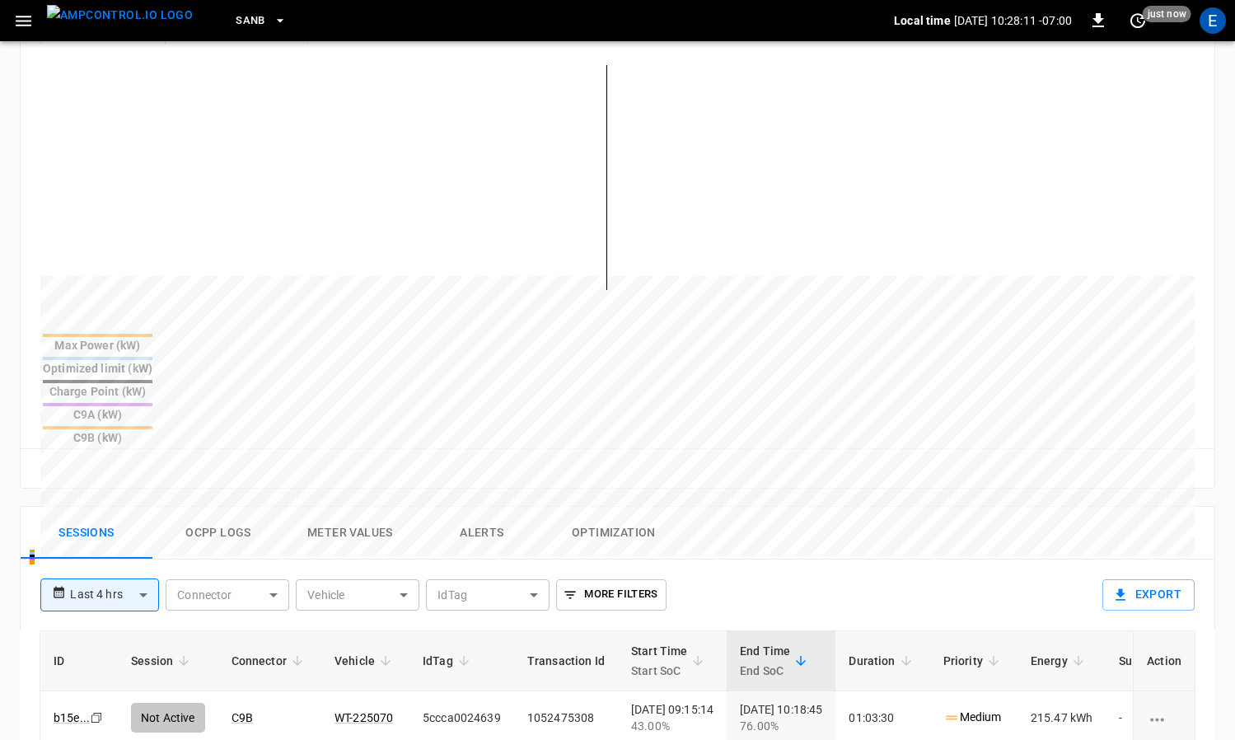
click at [118, 16] on img "menu" at bounding box center [120, 15] width 146 height 21
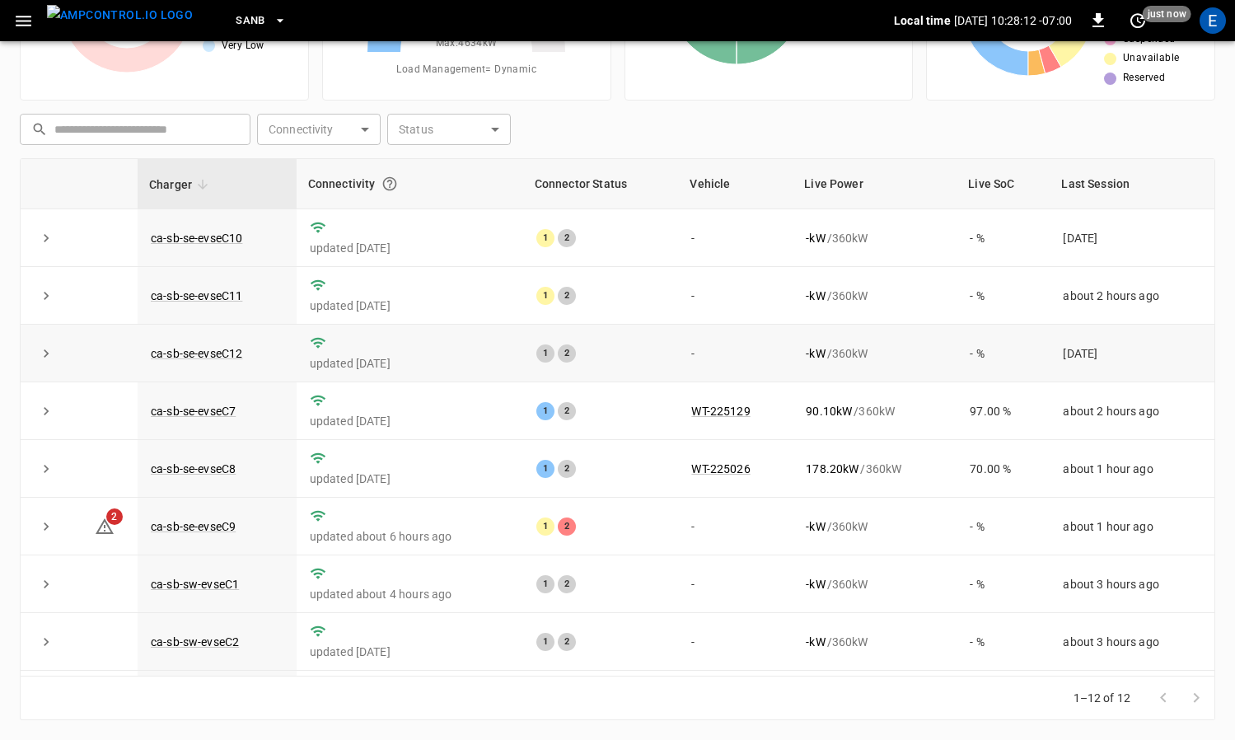
scroll to position [226, 0]
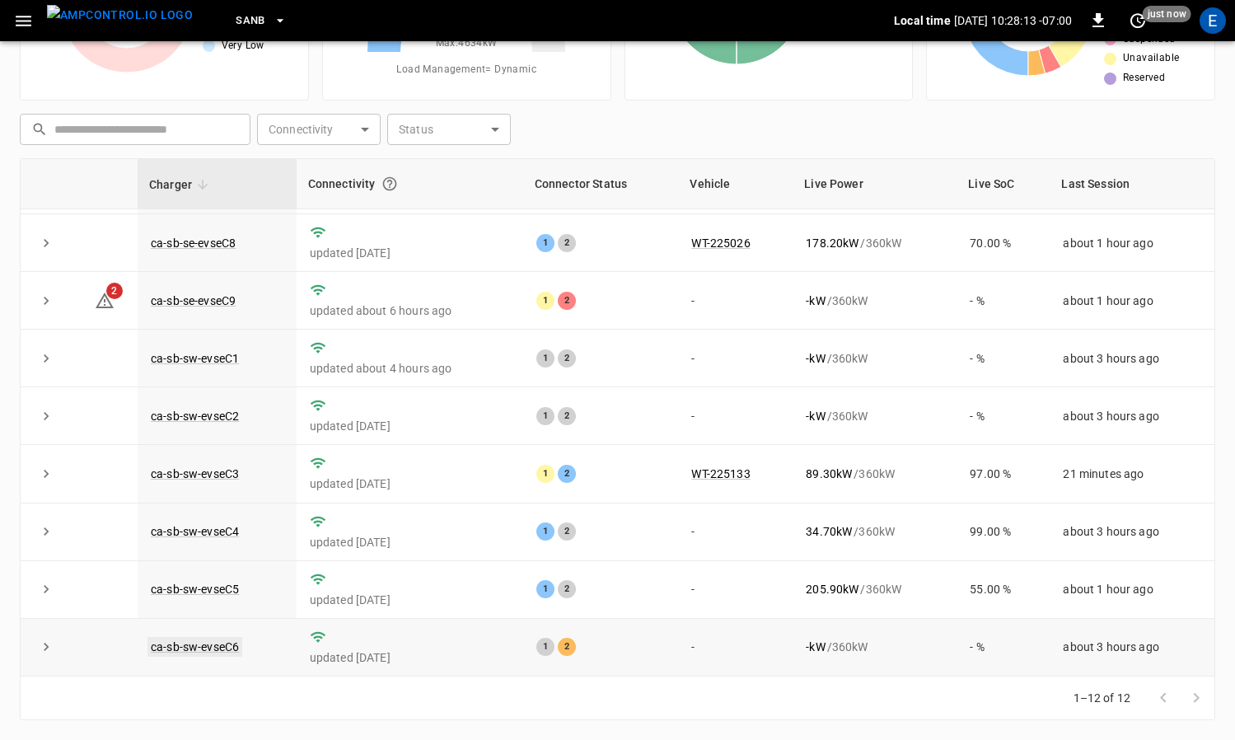
click at [209, 650] on link "ca-sb-sw-evseC6" at bounding box center [195, 647] width 95 height 20
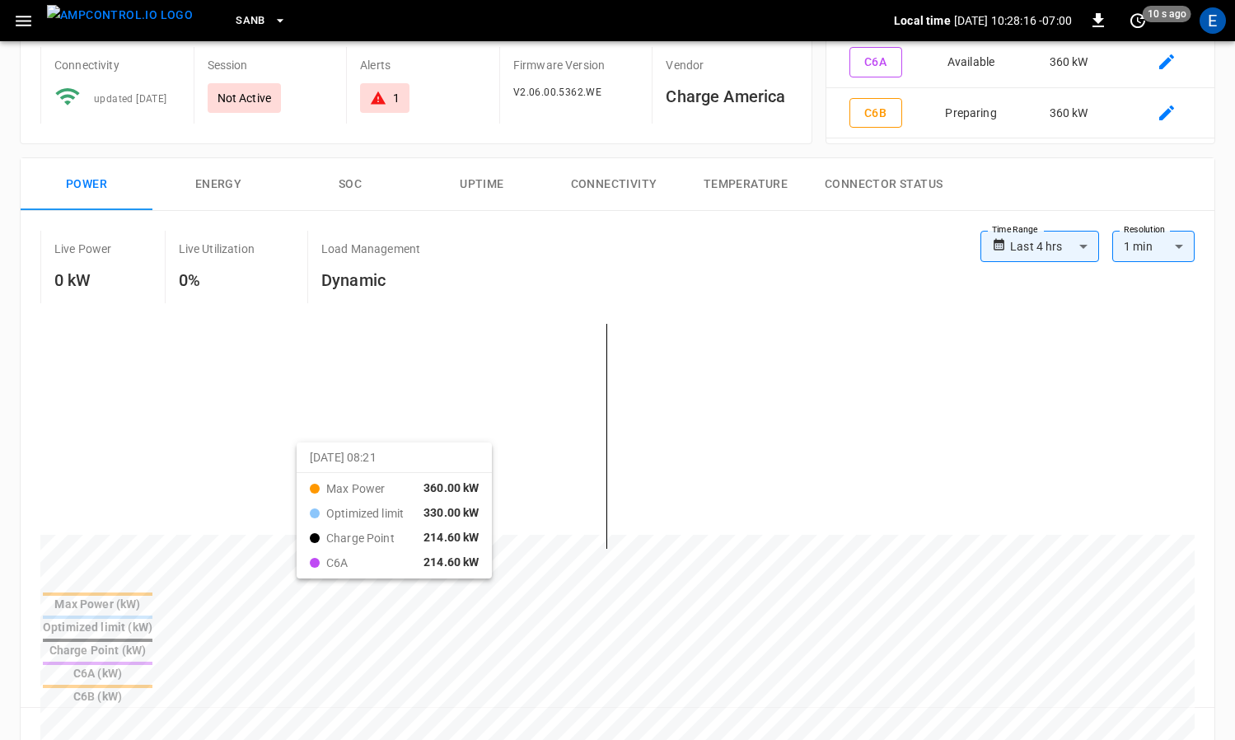
scroll to position [798, 0]
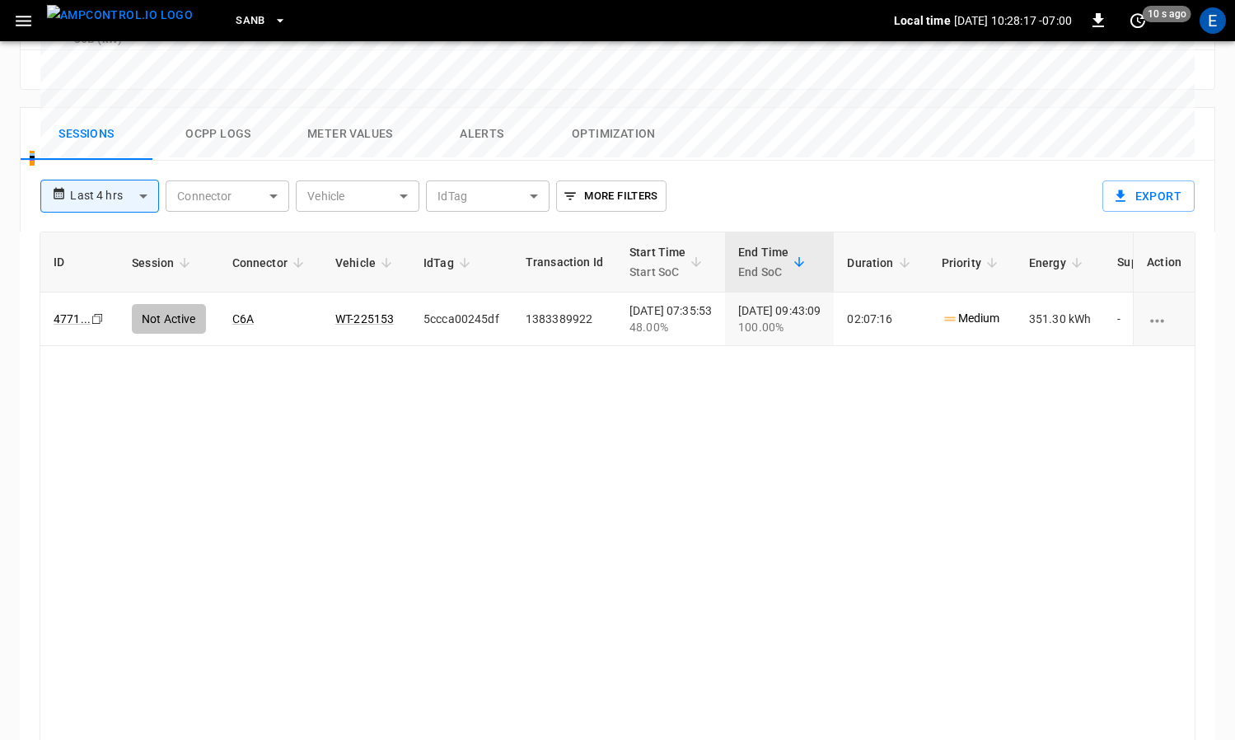
click at [231, 108] on button "Ocpp logs" at bounding box center [218, 134] width 132 height 53
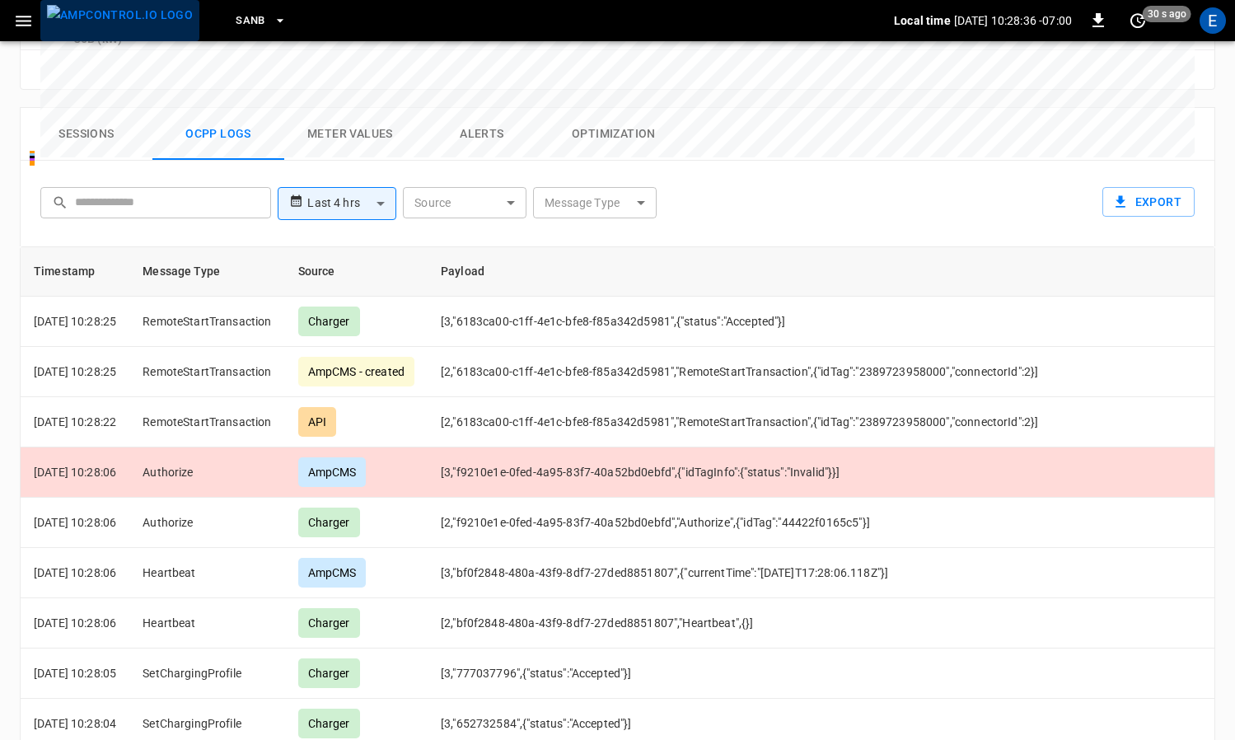
click at [124, 14] on img "menu" at bounding box center [120, 15] width 146 height 21
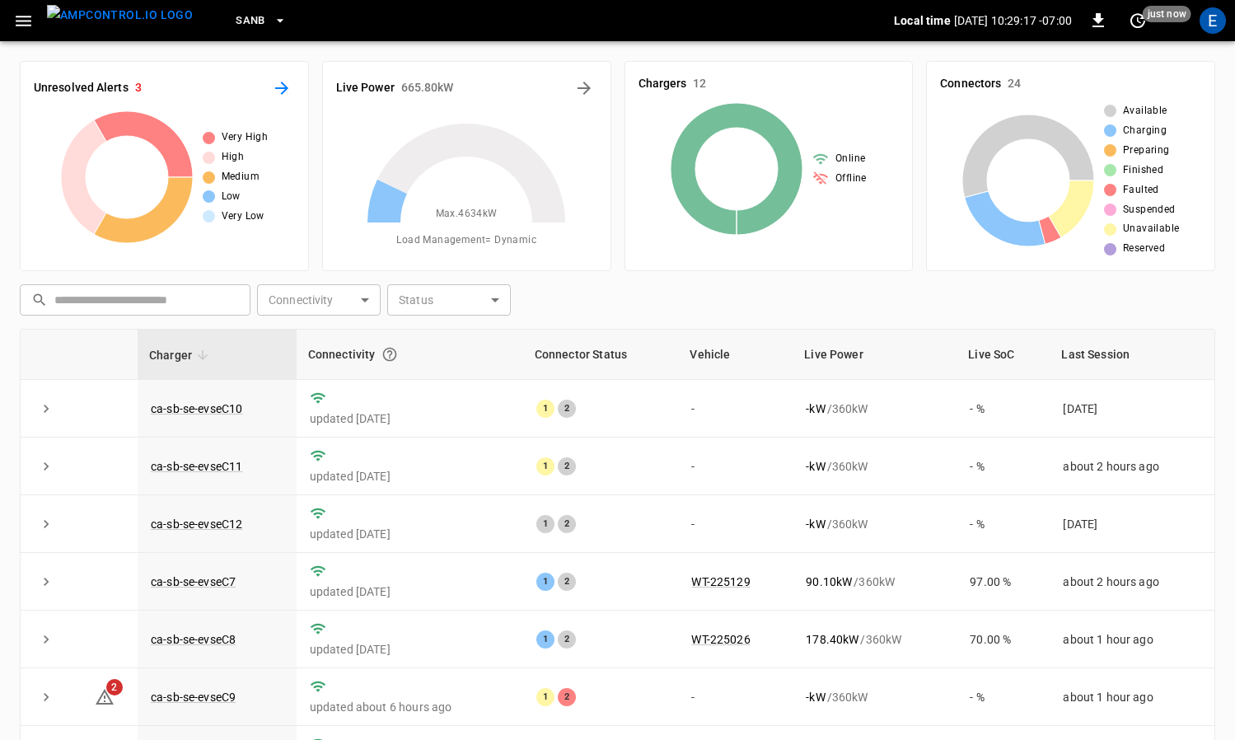
click at [288, 90] on icon "All Alerts" at bounding box center [282, 88] width 20 height 20
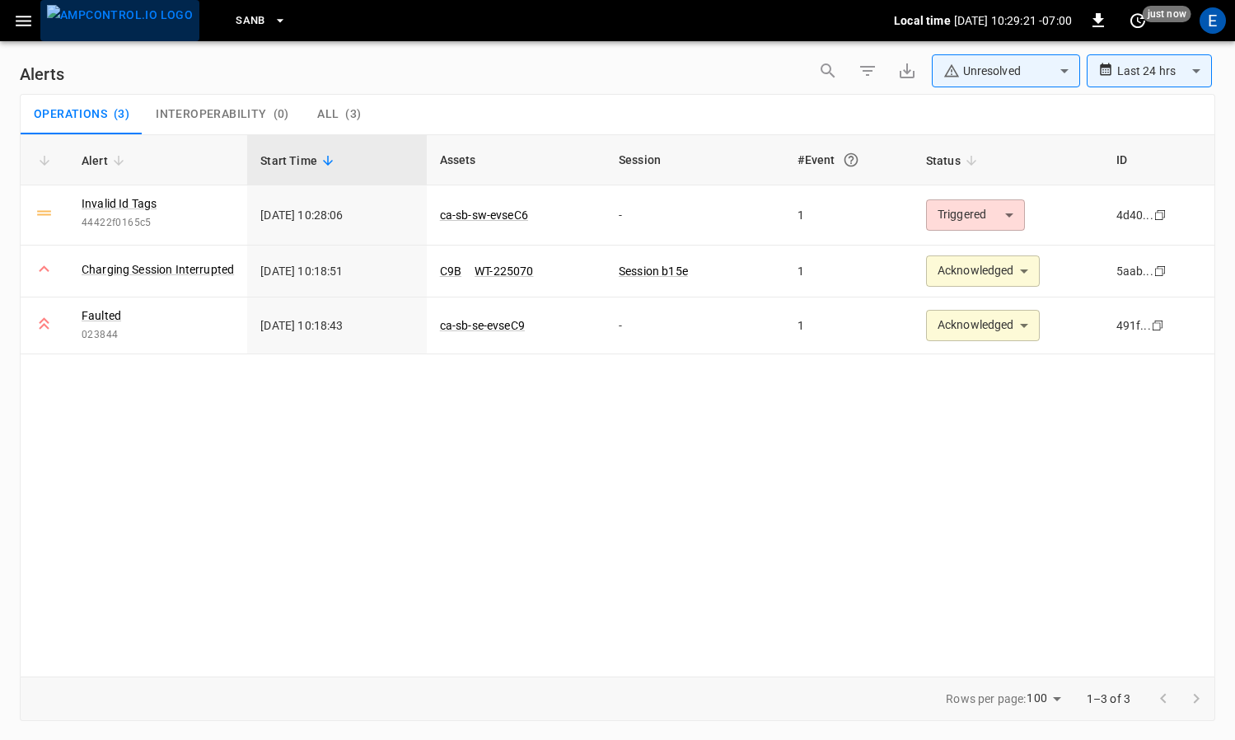
click at [130, 21] on img "menu" at bounding box center [120, 15] width 146 height 21
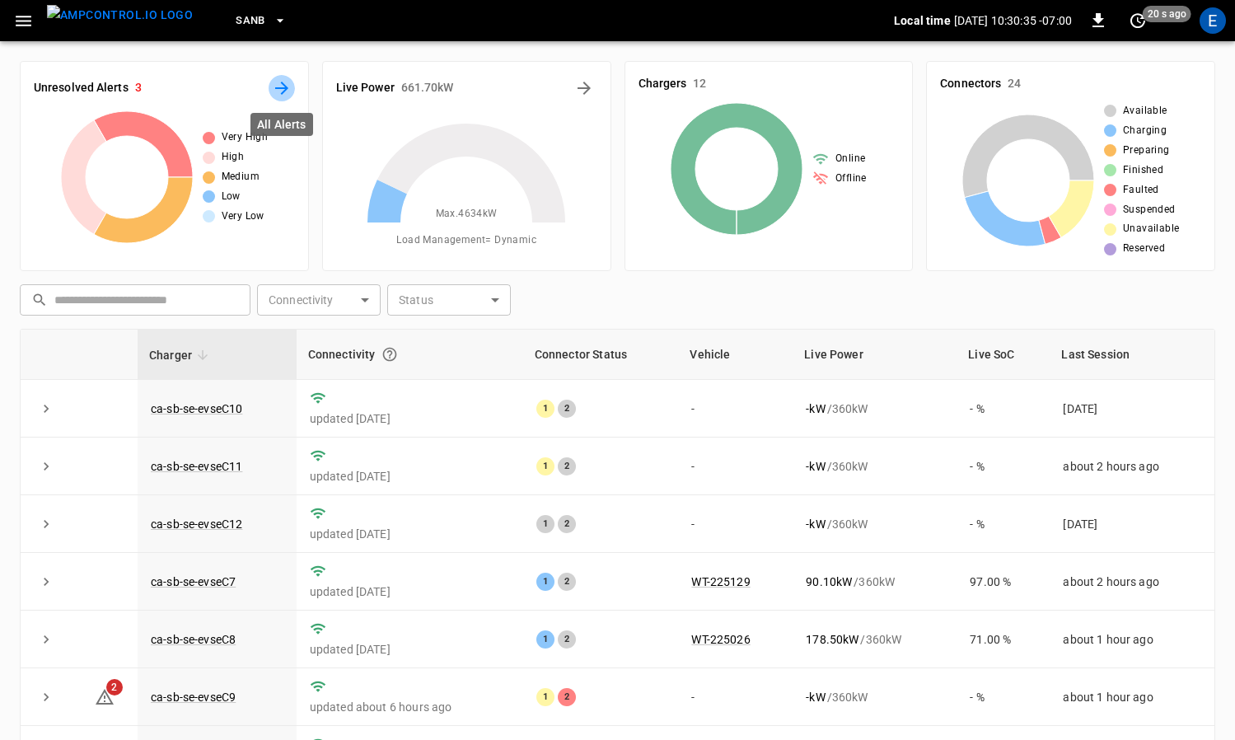
click at [293, 93] on button "All Alerts" at bounding box center [282, 88] width 26 height 26
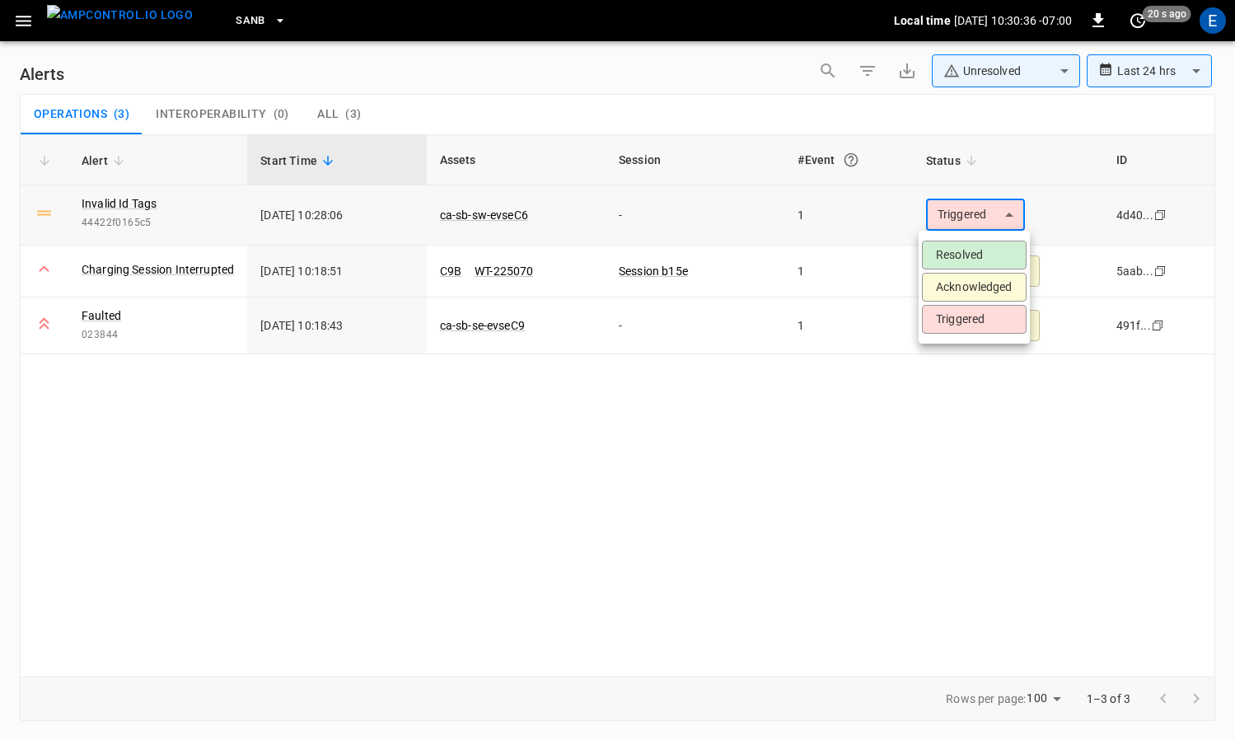
click at [955, 212] on body "**********" at bounding box center [617, 367] width 1235 height 734
click at [988, 283] on li "Acknowledged" at bounding box center [974, 287] width 105 height 29
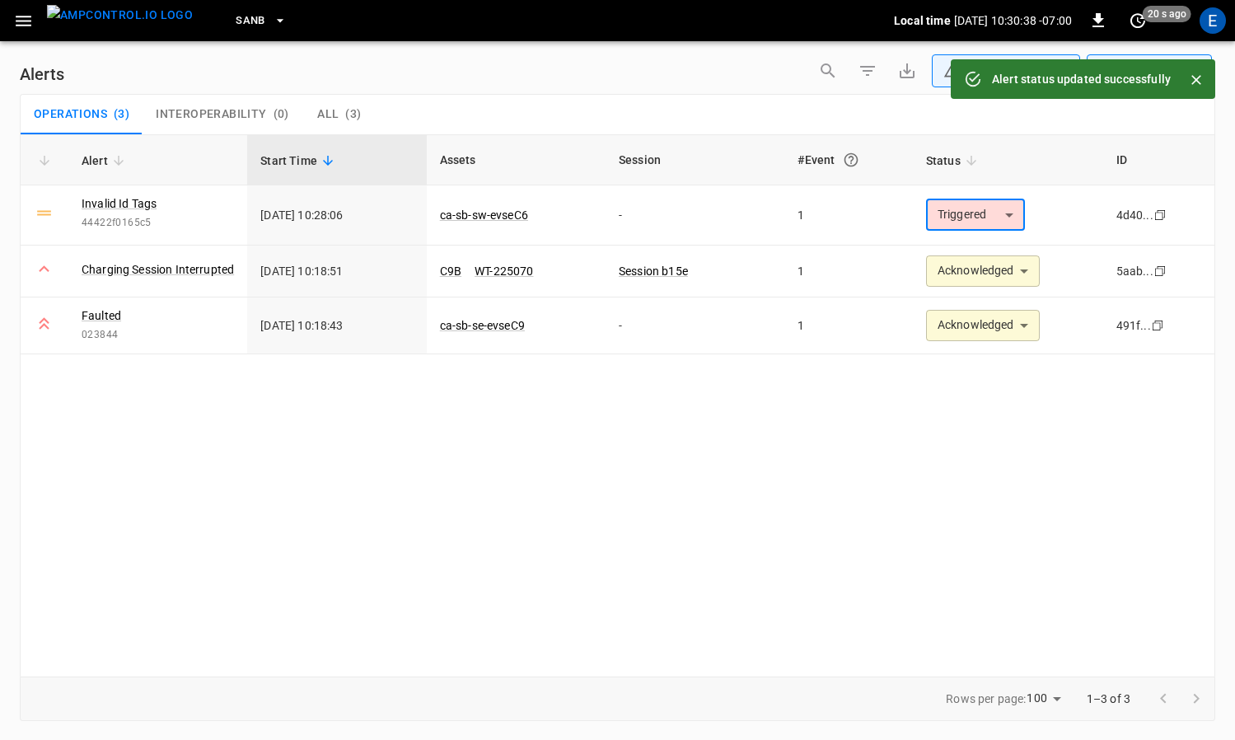
type input "**********"
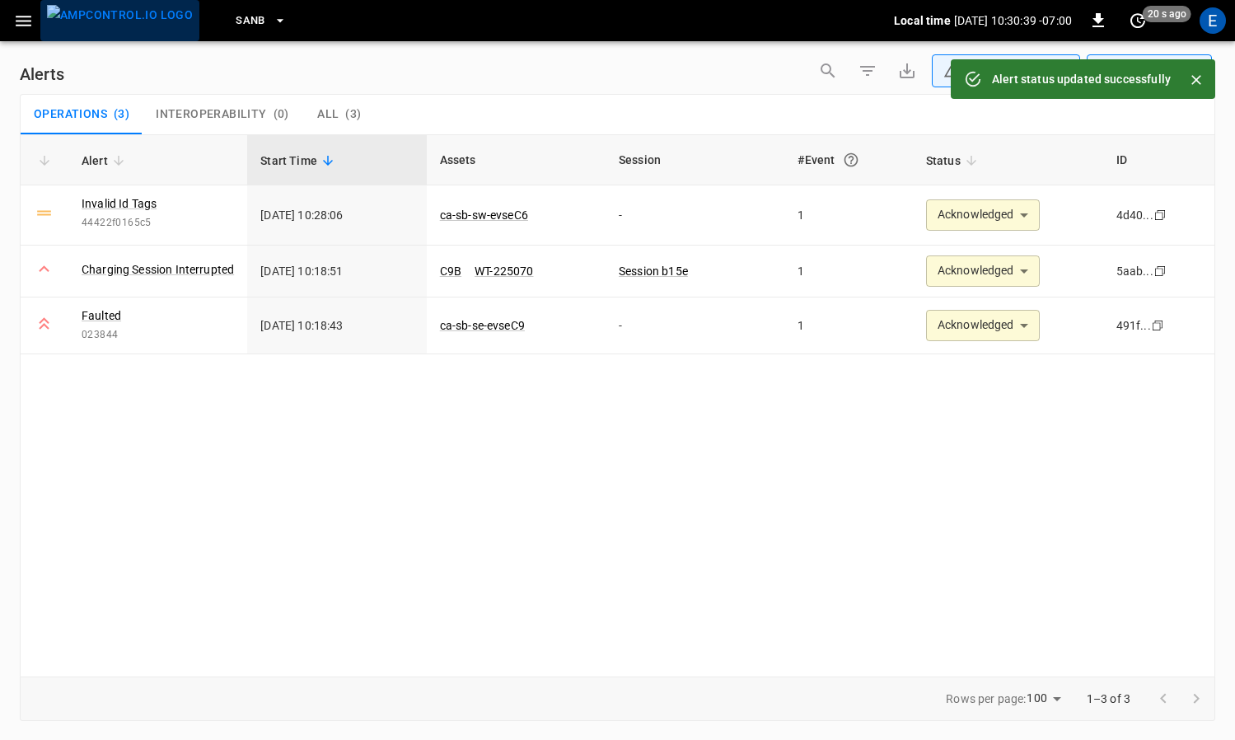
click at [134, 26] on img "menu" at bounding box center [120, 15] width 146 height 21
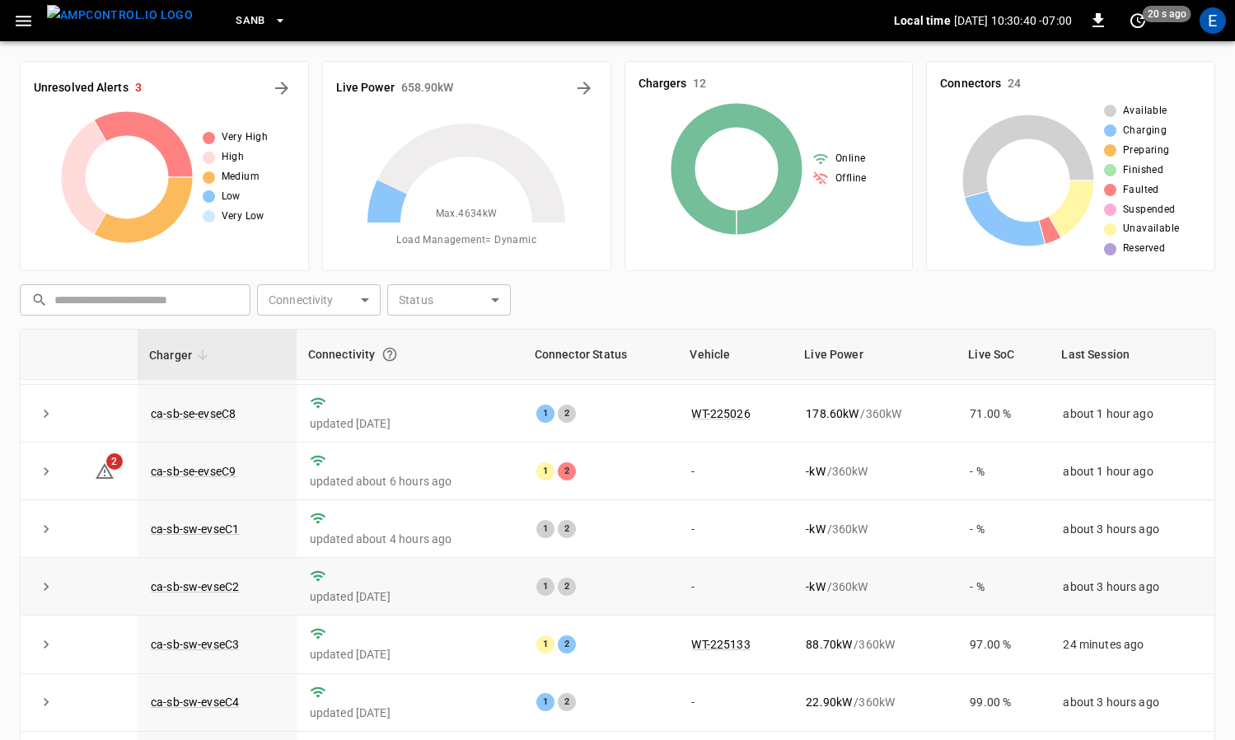
scroll to position [171, 0]
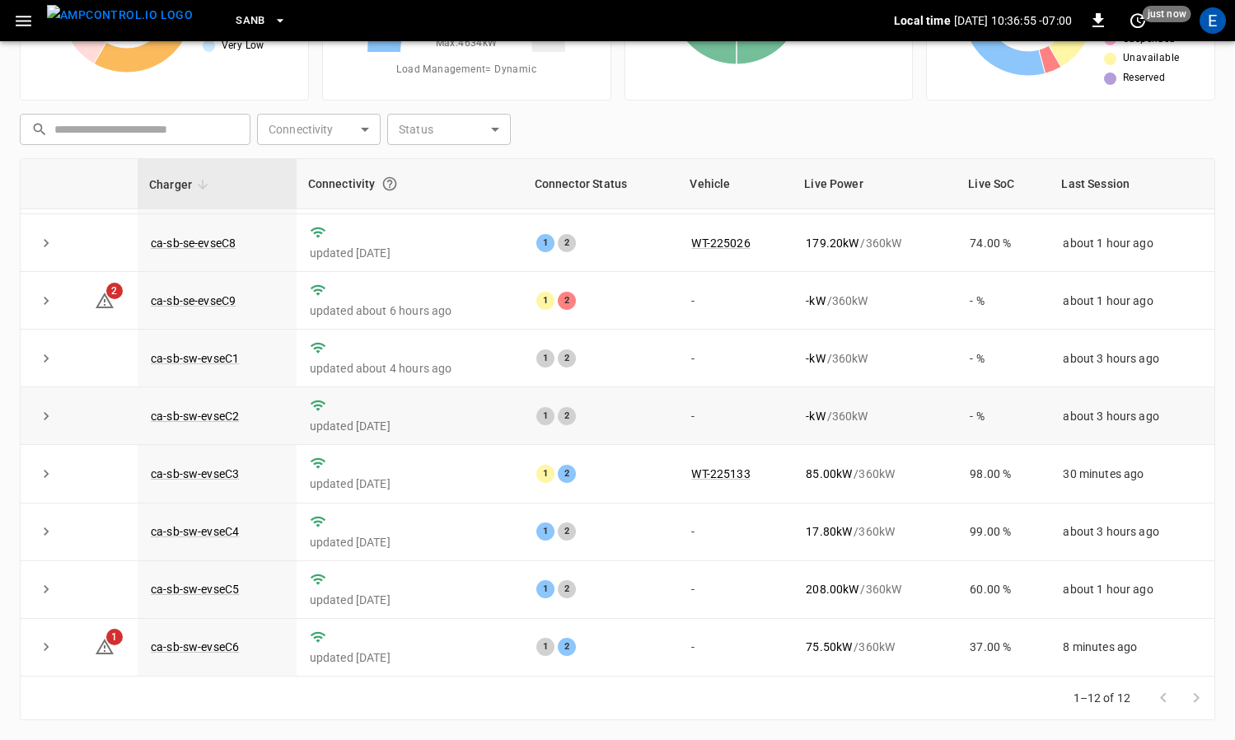
click at [751, 405] on td "-" at bounding box center [735, 416] width 115 height 58
click at [170, 293] on link "ca-sb-se-evseC9" at bounding box center [193, 301] width 91 height 20
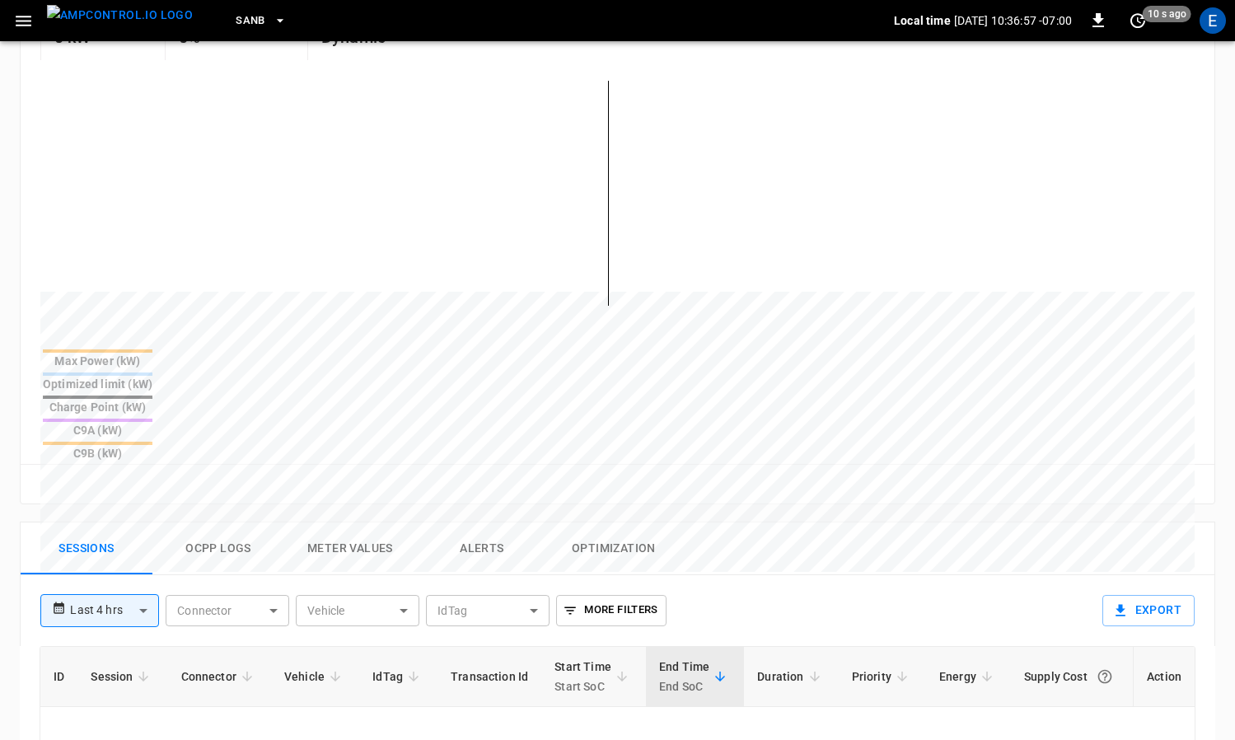
scroll to position [612, 0]
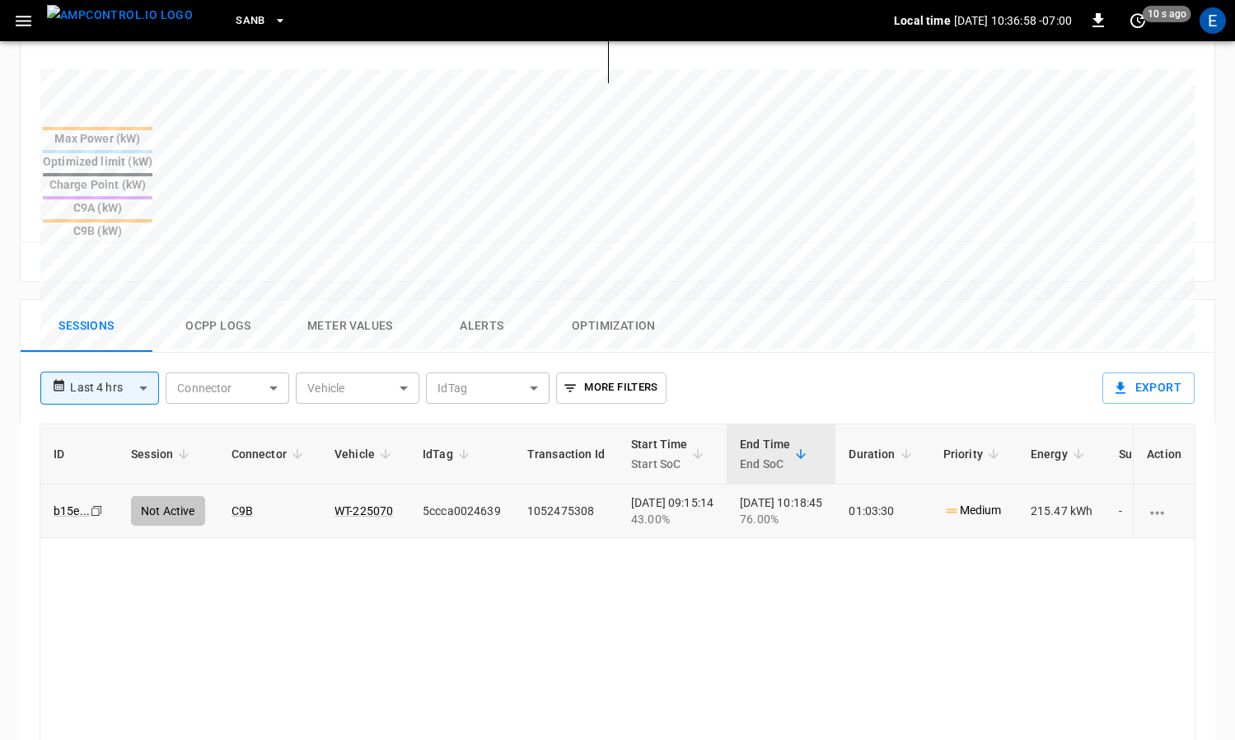
click at [393, 485] on td "WT-225070" at bounding box center [365, 512] width 88 height 54
click at [365, 501] on link "WT-225070" at bounding box center [363, 511] width 65 height 20
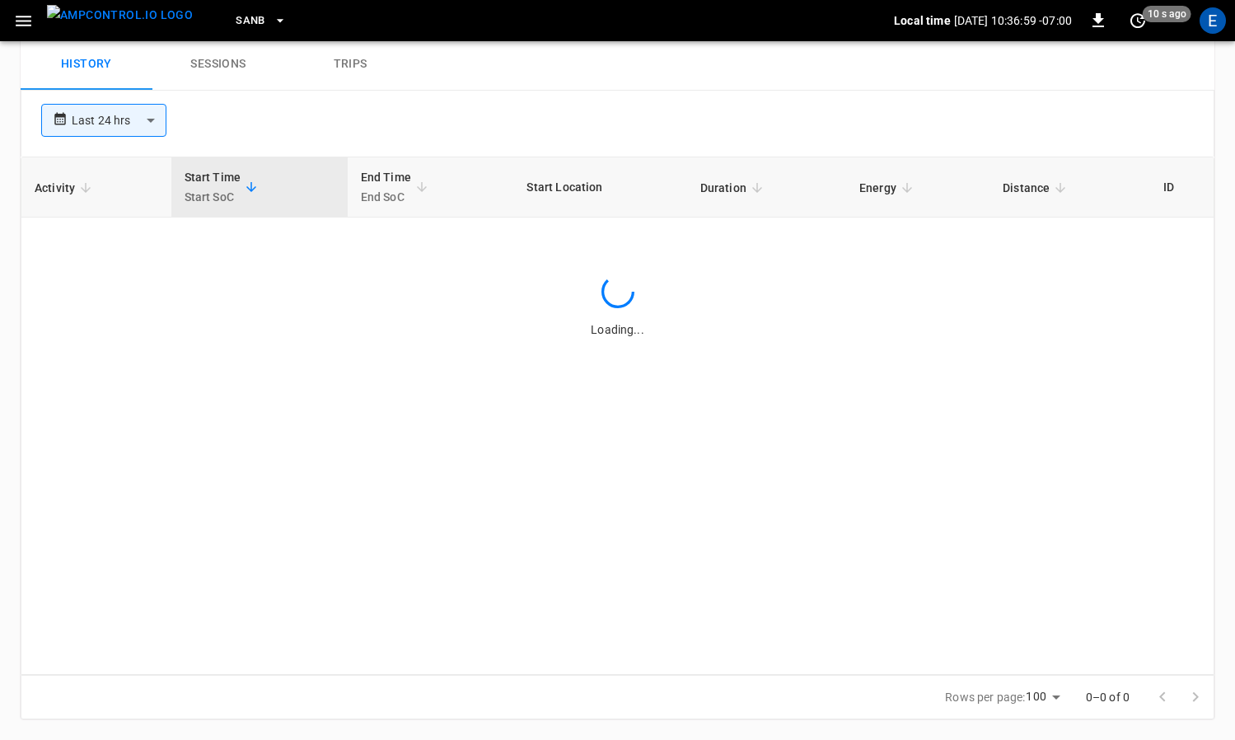
scroll to position [612, 0]
